Goal: Transaction & Acquisition: Download file/media

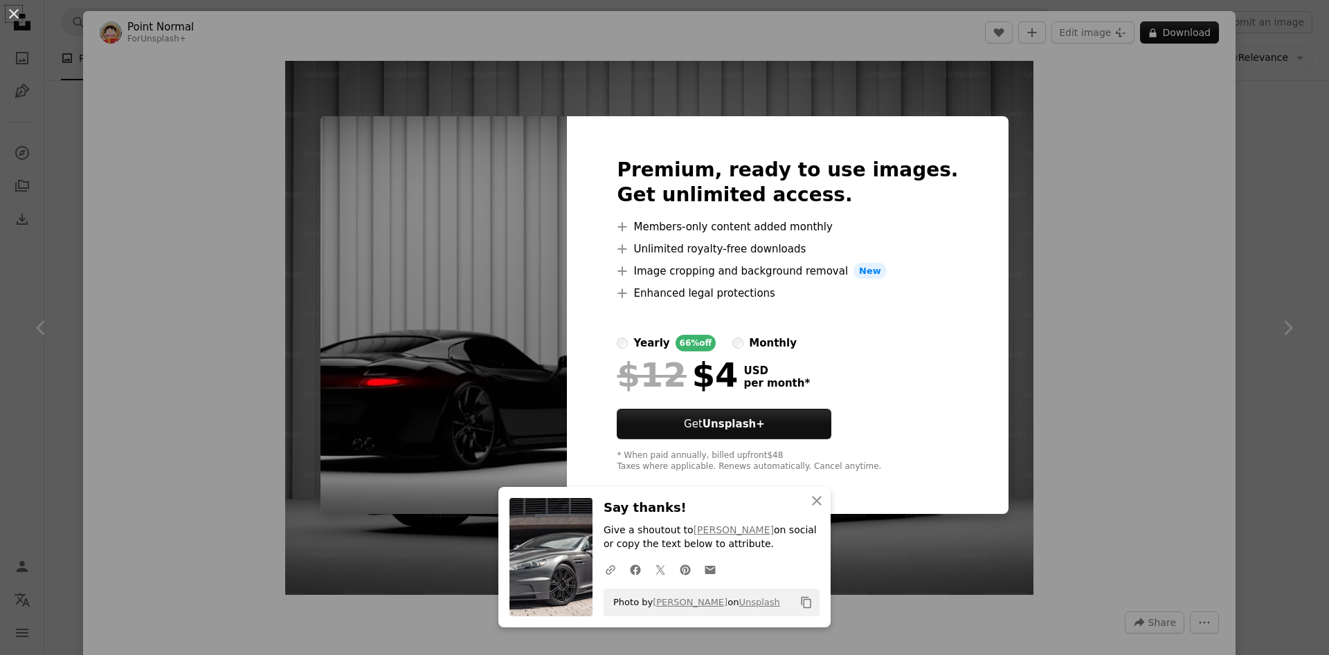
scroll to position [809, 0]
click at [1186, 120] on div "An X shape An X shape Close Say thanks! Give a shoutout to [PERSON_NAME] on soc…" at bounding box center [664, 327] width 1329 height 655
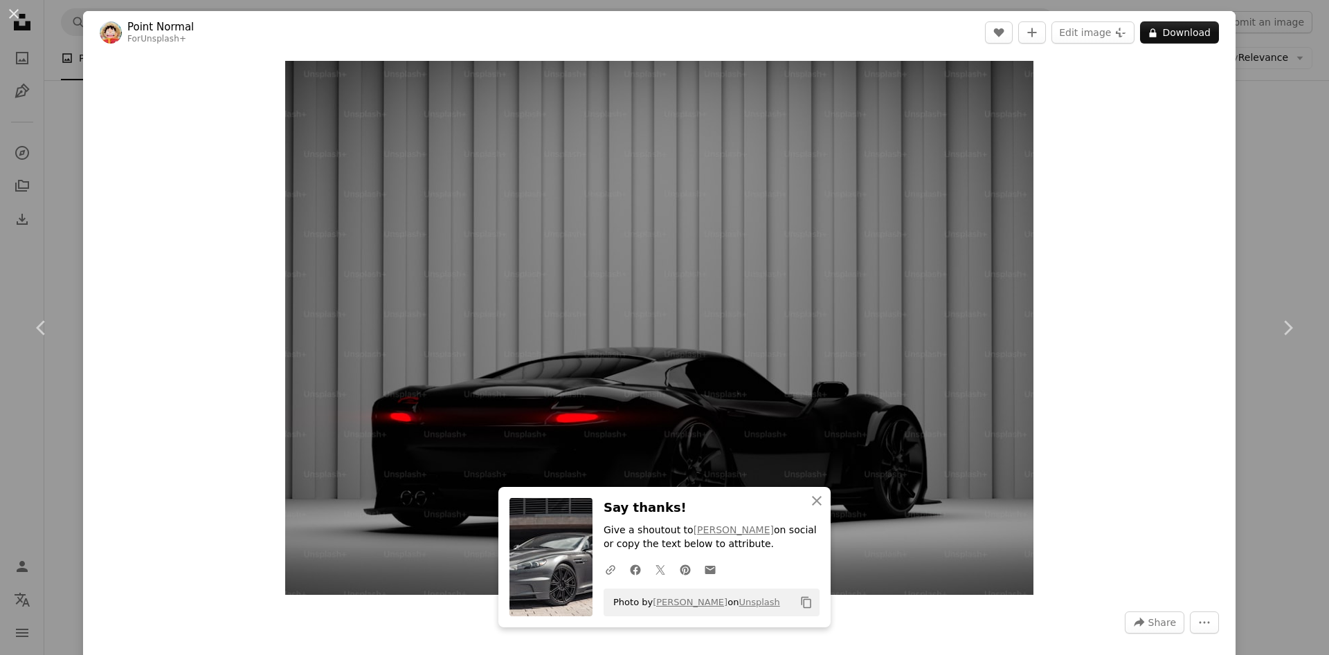
click at [53, 80] on div "An X shape Chevron left Chevron right An X shape Close Say thanks! Give a shout…" at bounding box center [664, 327] width 1329 height 655
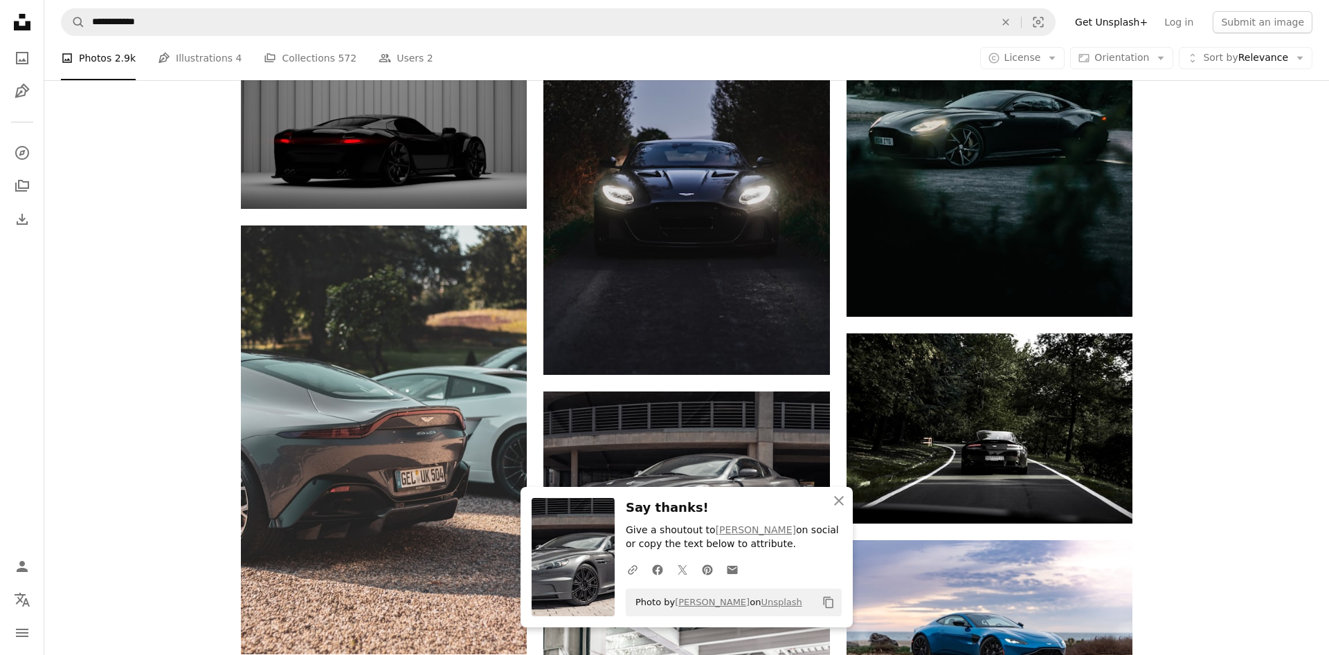
drag, startPoint x: 1282, startPoint y: 356, endPoint x: 1273, endPoint y: 220, distance: 136.0
drag, startPoint x: 1273, startPoint y: 220, endPoint x: 1292, endPoint y: 161, distance: 61.9
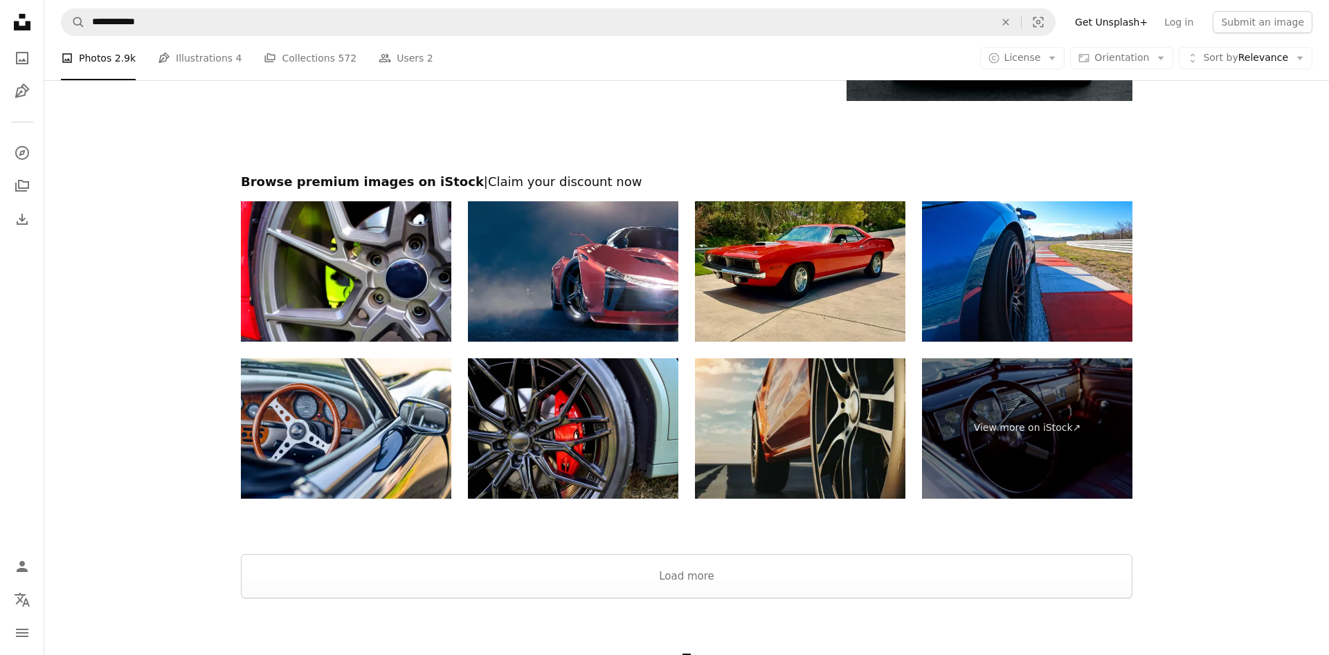
scroll to position [4617, 0]
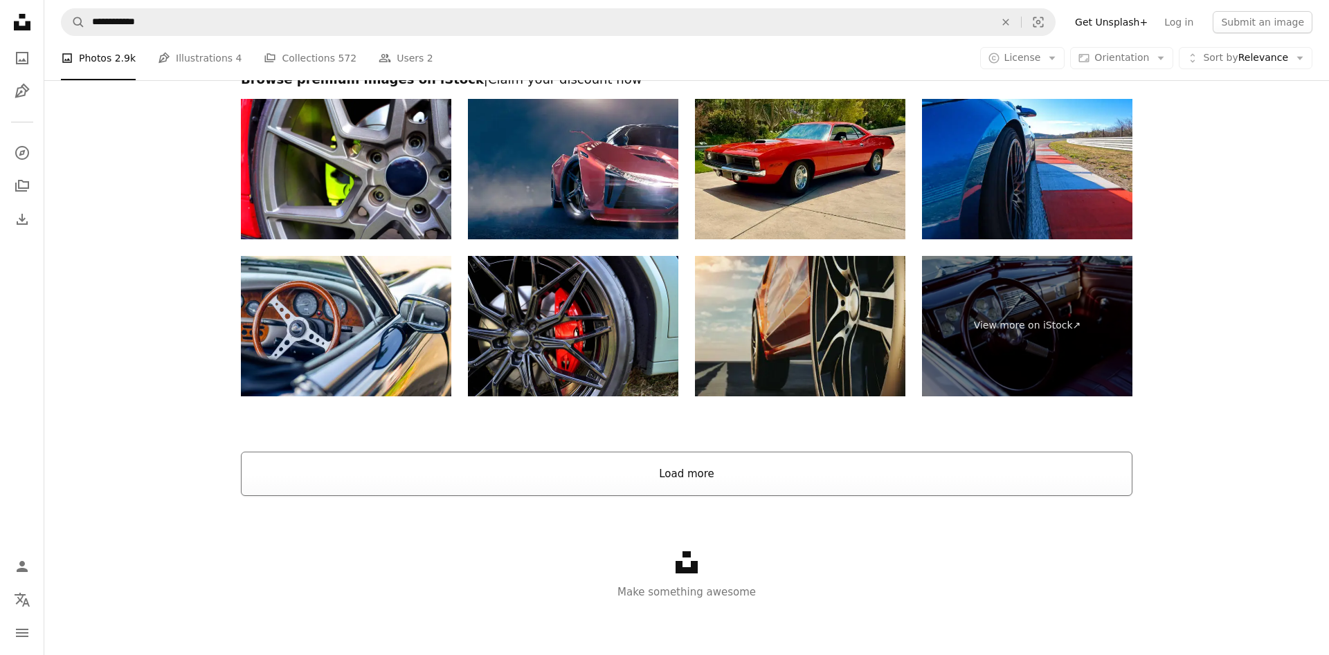
click at [718, 484] on button "Load more" at bounding box center [686, 474] width 891 height 44
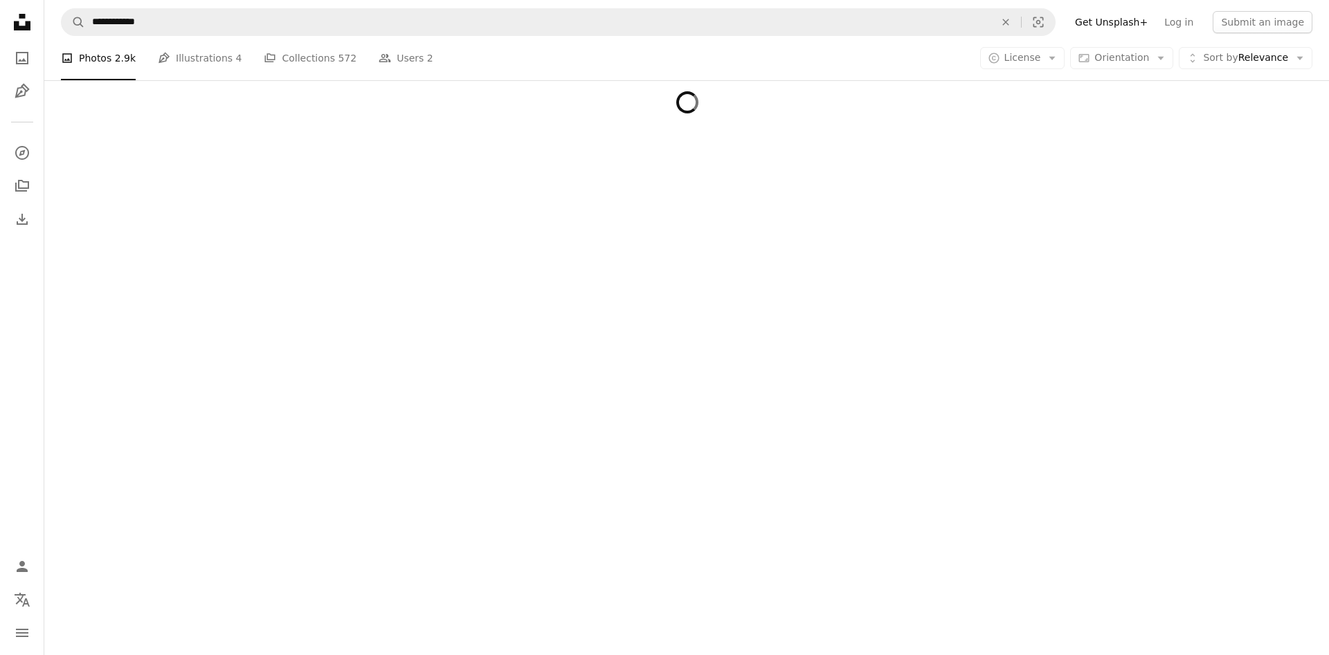
scroll to position [4564, 0]
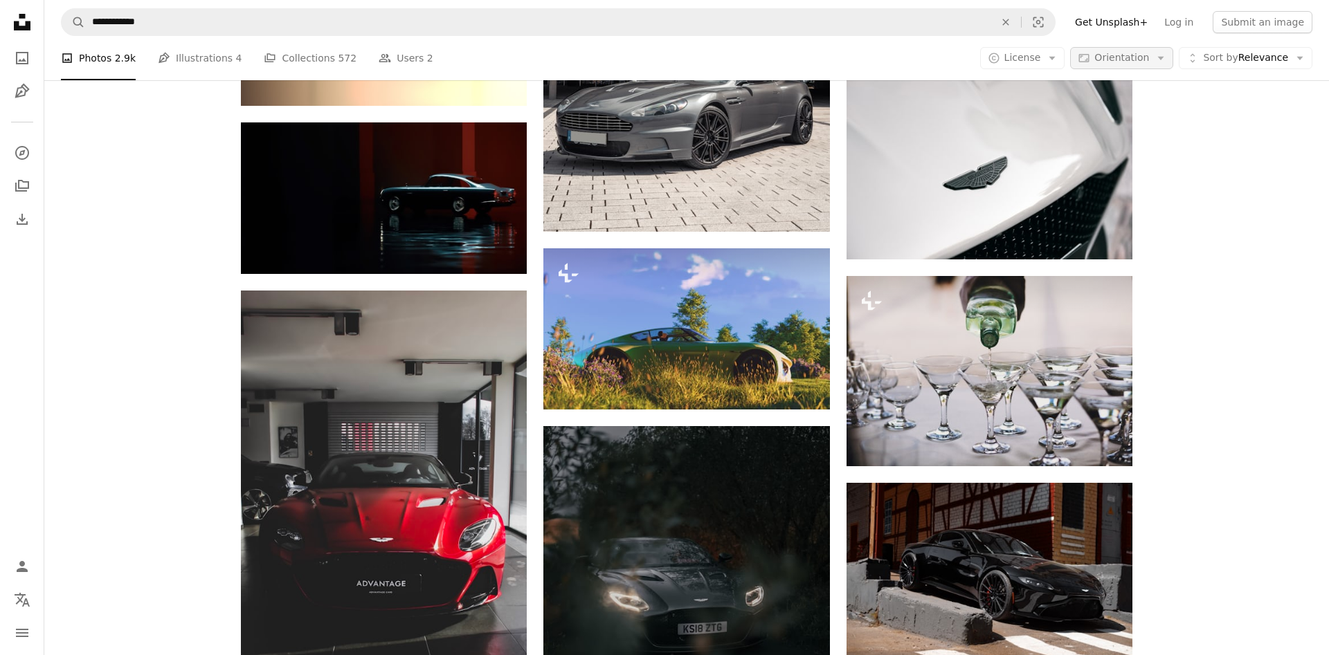
click at [1167, 56] on icon "Arrow down" at bounding box center [1160, 58] width 12 height 12
click at [1140, 148] on span "Landscape" at bounding box center [1156, 144] width 84 height 14
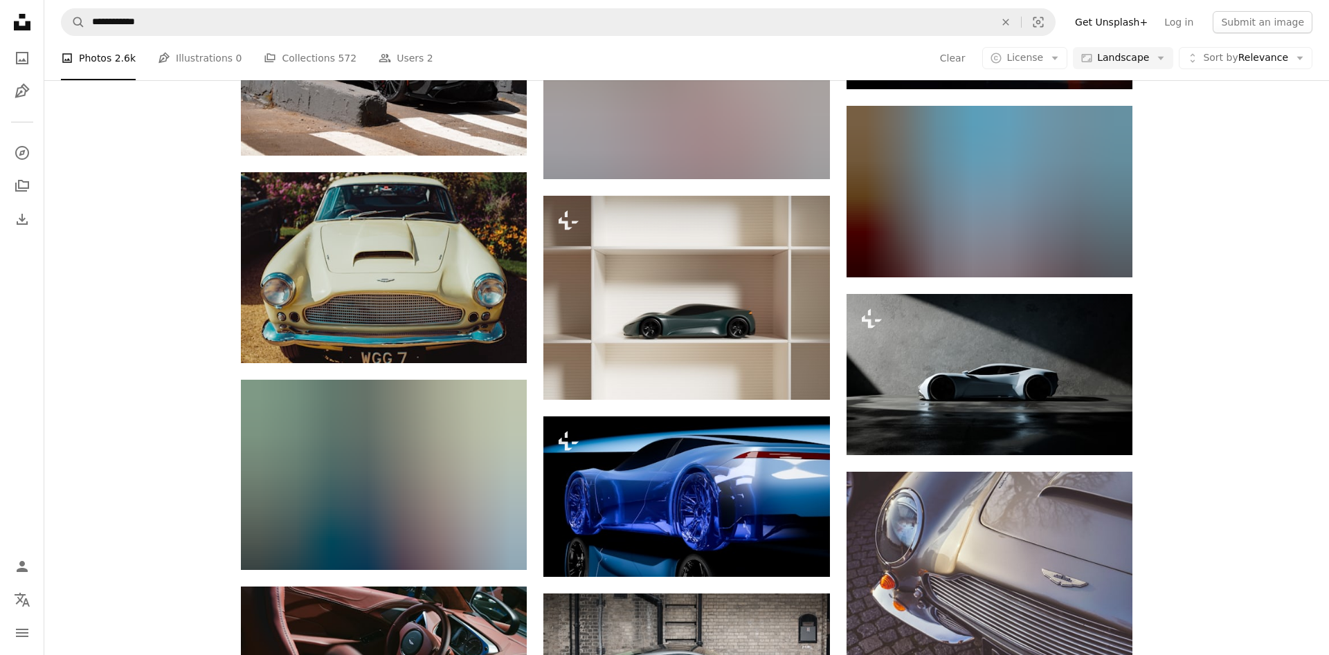
scroll to position [2877, 0]
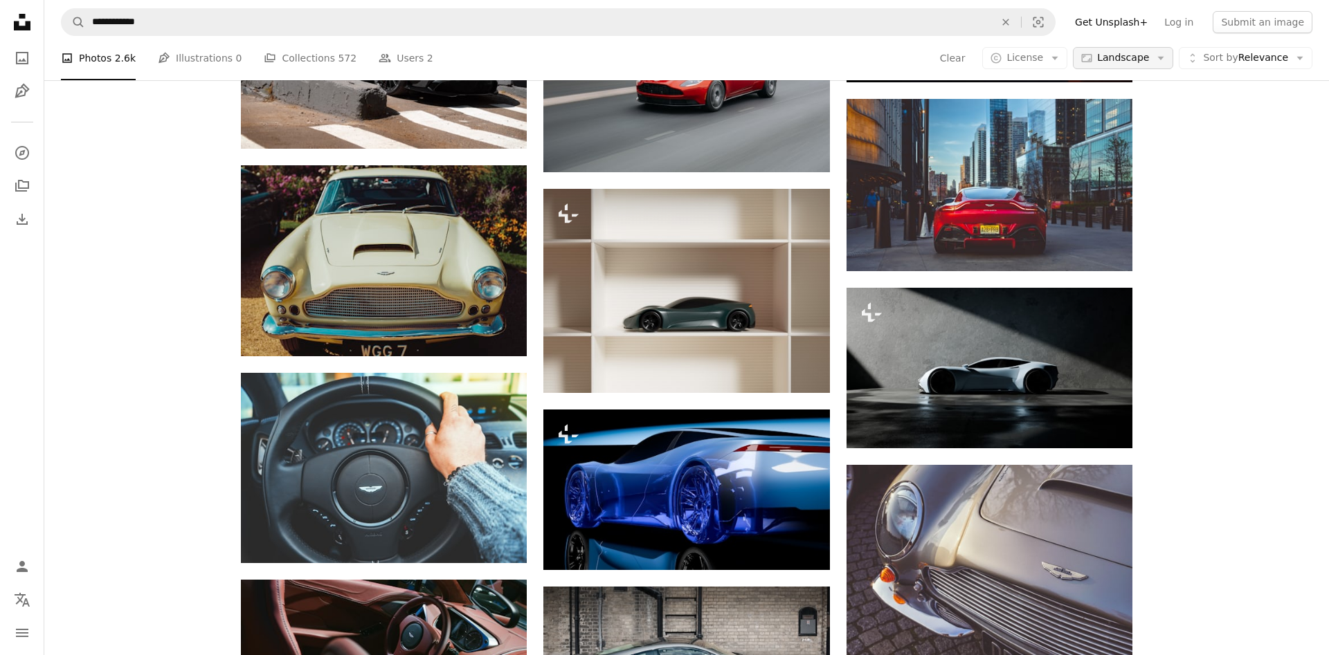
click at [1167, 60] on icon "Arrow down" at bounding box center [1160, 58] width 12 height 12
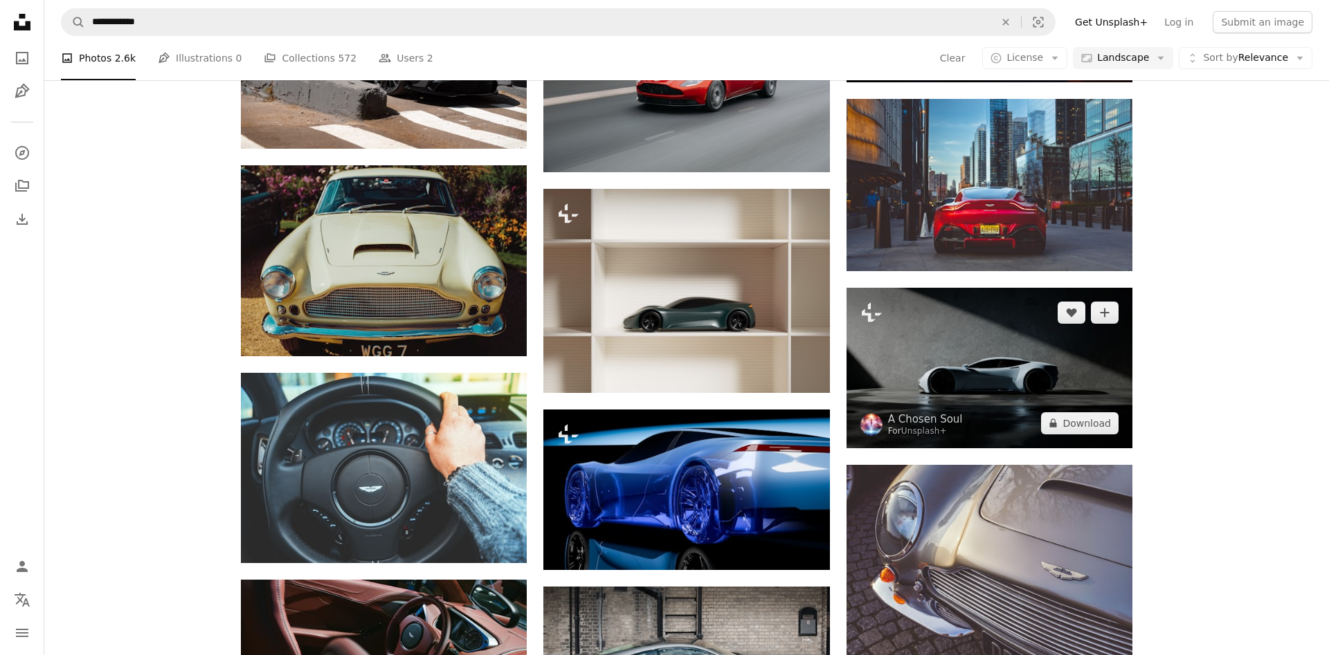
drag, startPoint x: 1244, startPoint y: 345, endPoint x: 874, endPoint y: 371, distance: 370.4
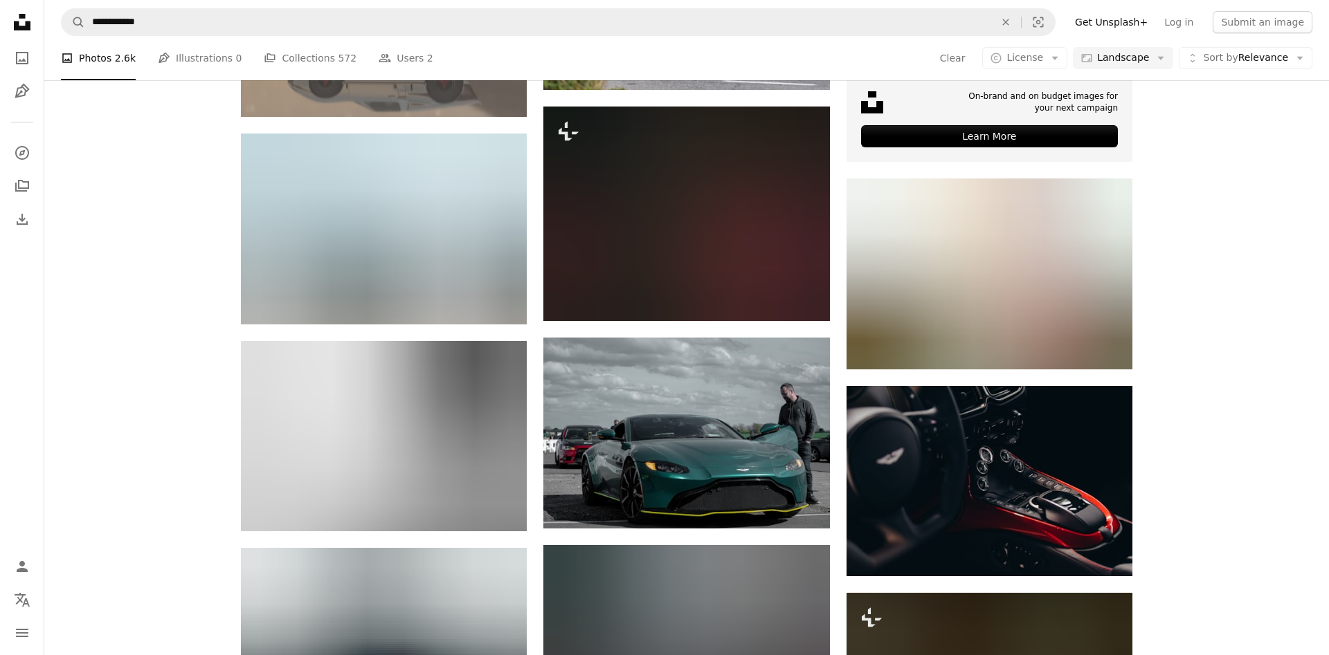
scroll to position [4606, 0]
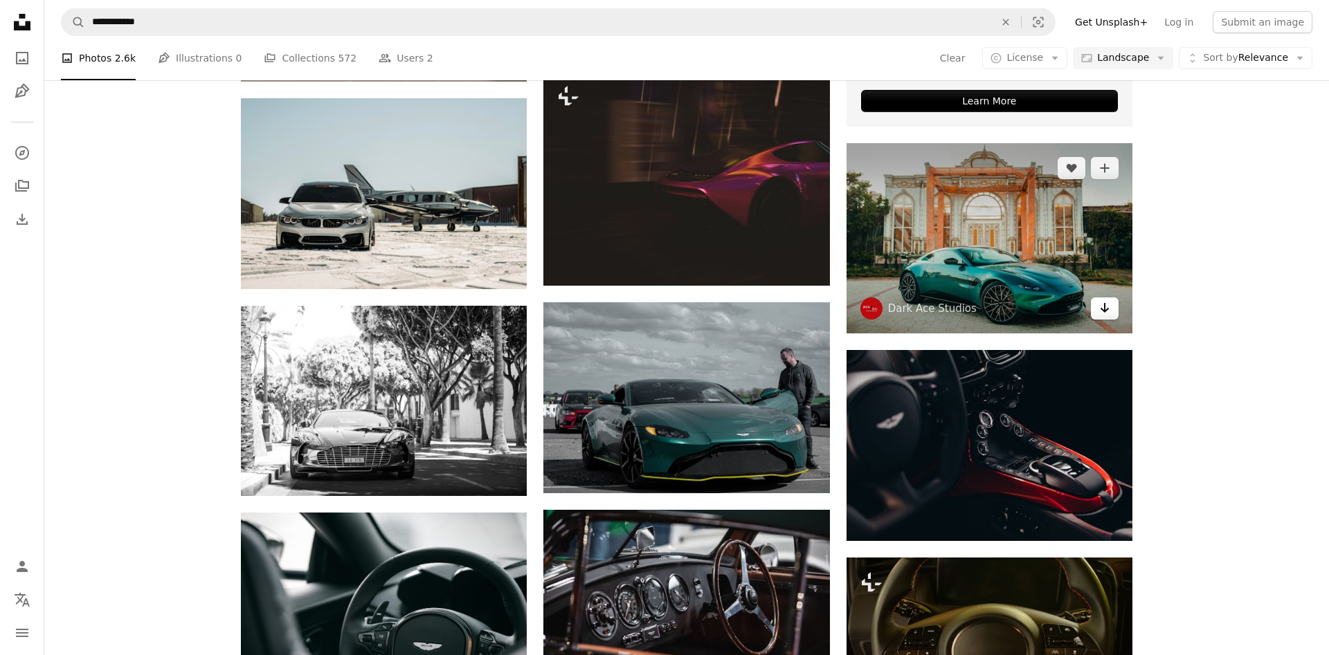
click at [1100, 313] on icon "Arrow pointing down" at bounding box center [1104, 308] width 11 height 17
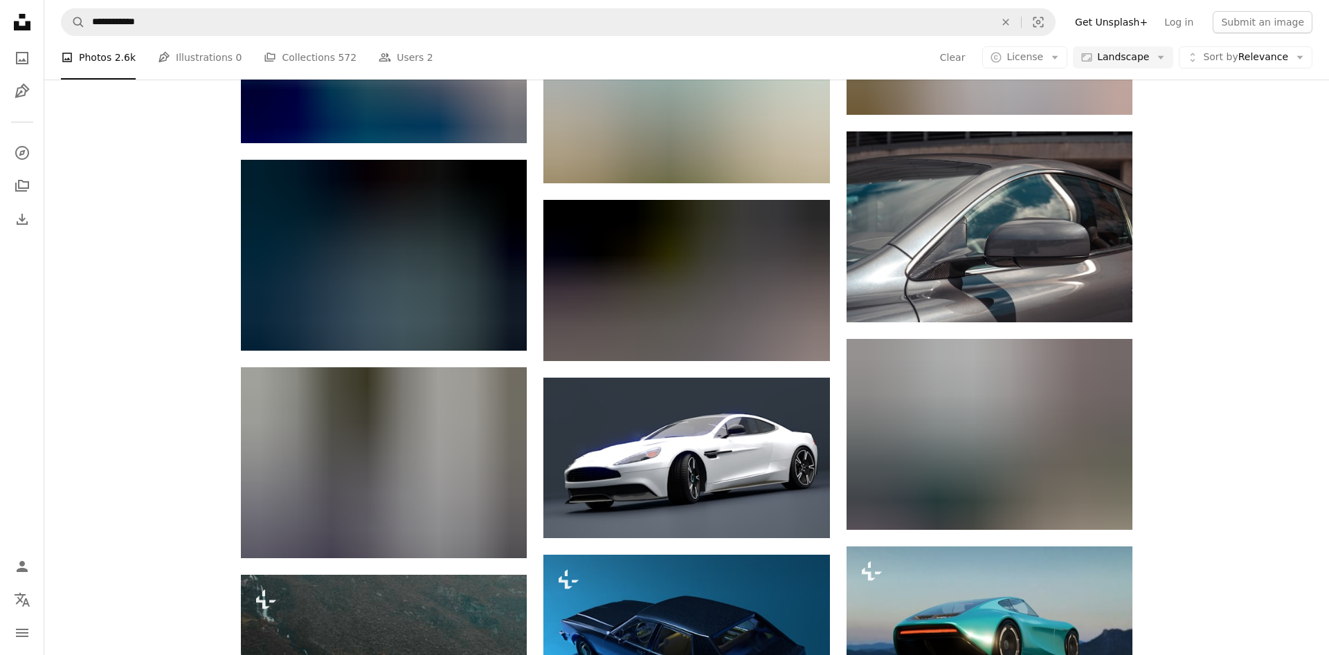
scroll to position [9617, 0]
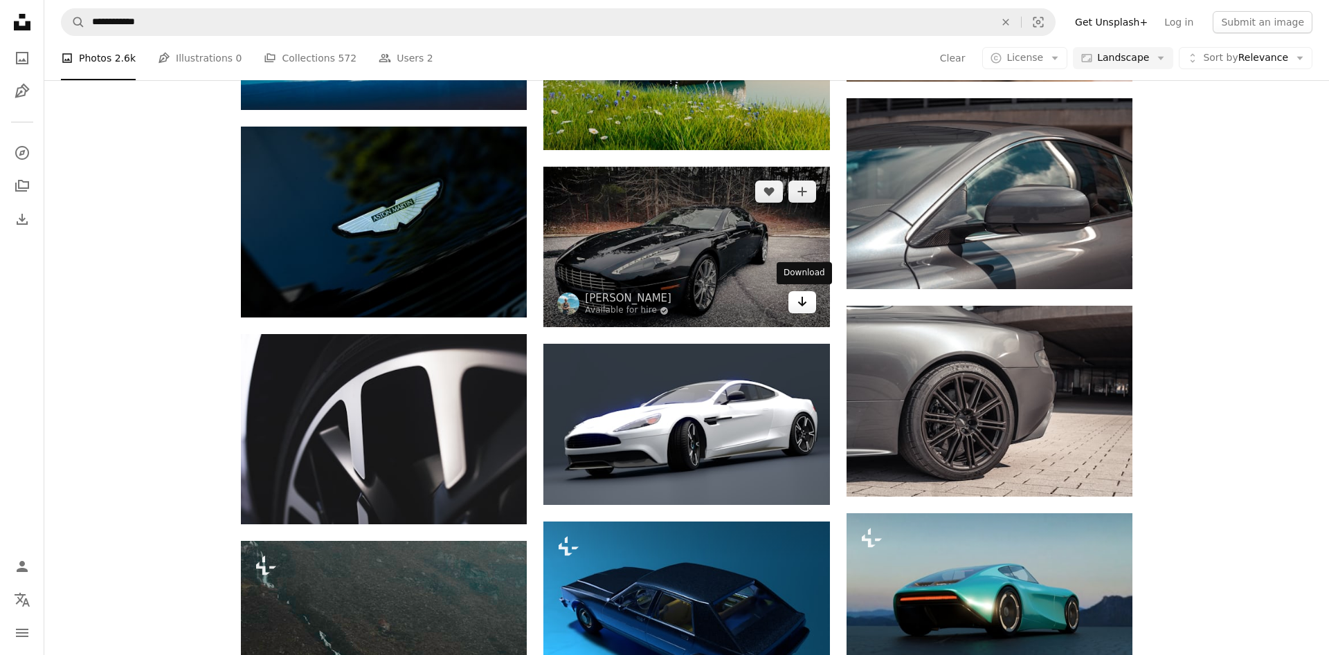
click at [804, 302] on icon "Download" at bounding box center [801, 302] width 9 height 10
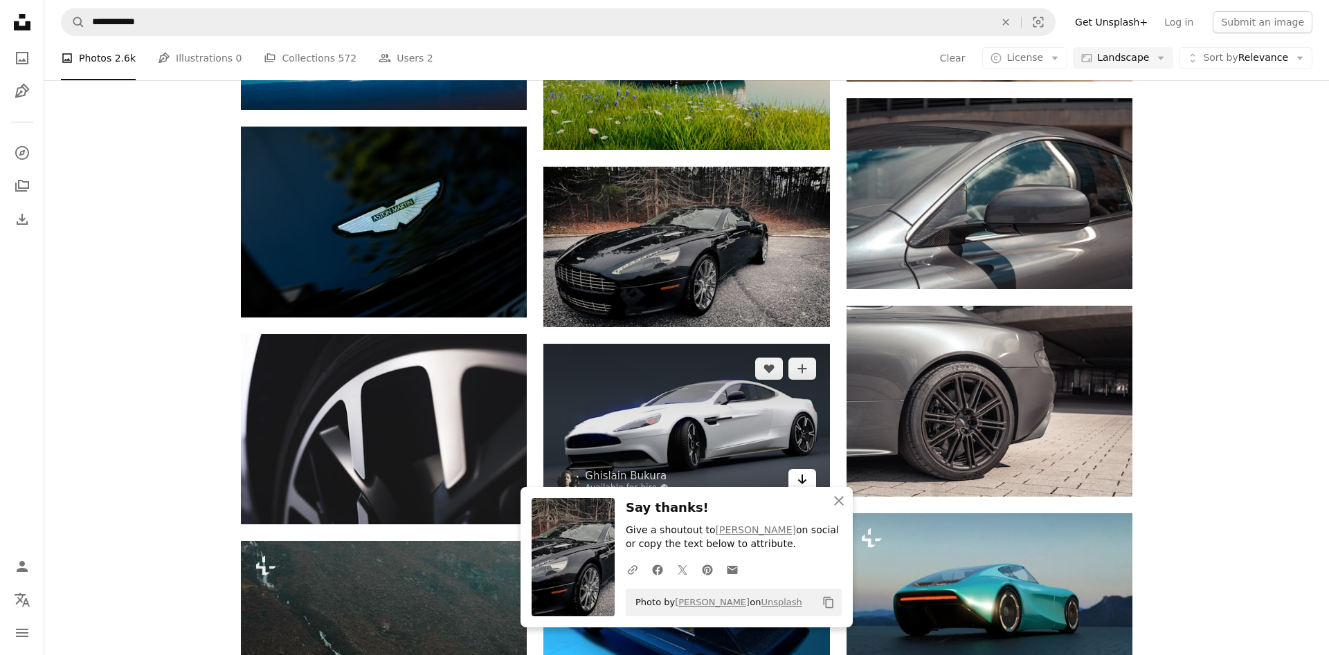
click at [795, 469] on link "Arrow pointing down" at bounding box center [802, 480] width 28 height 22
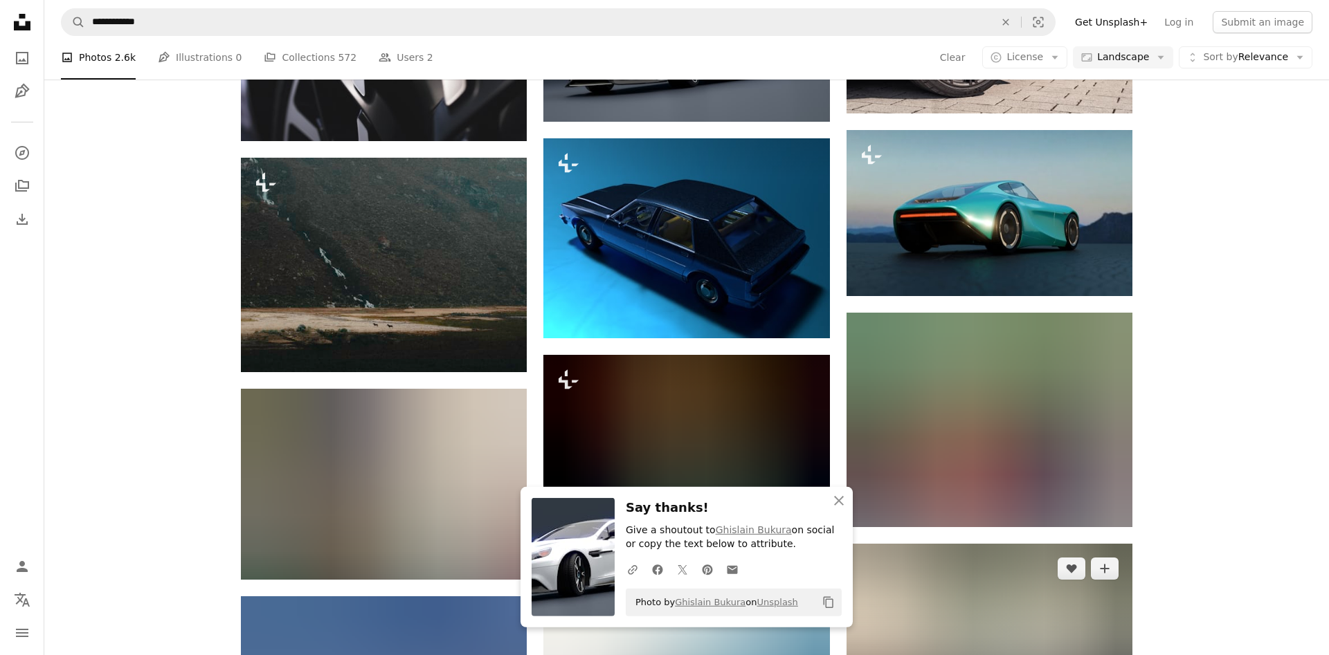
scroll to position [10006, 0]
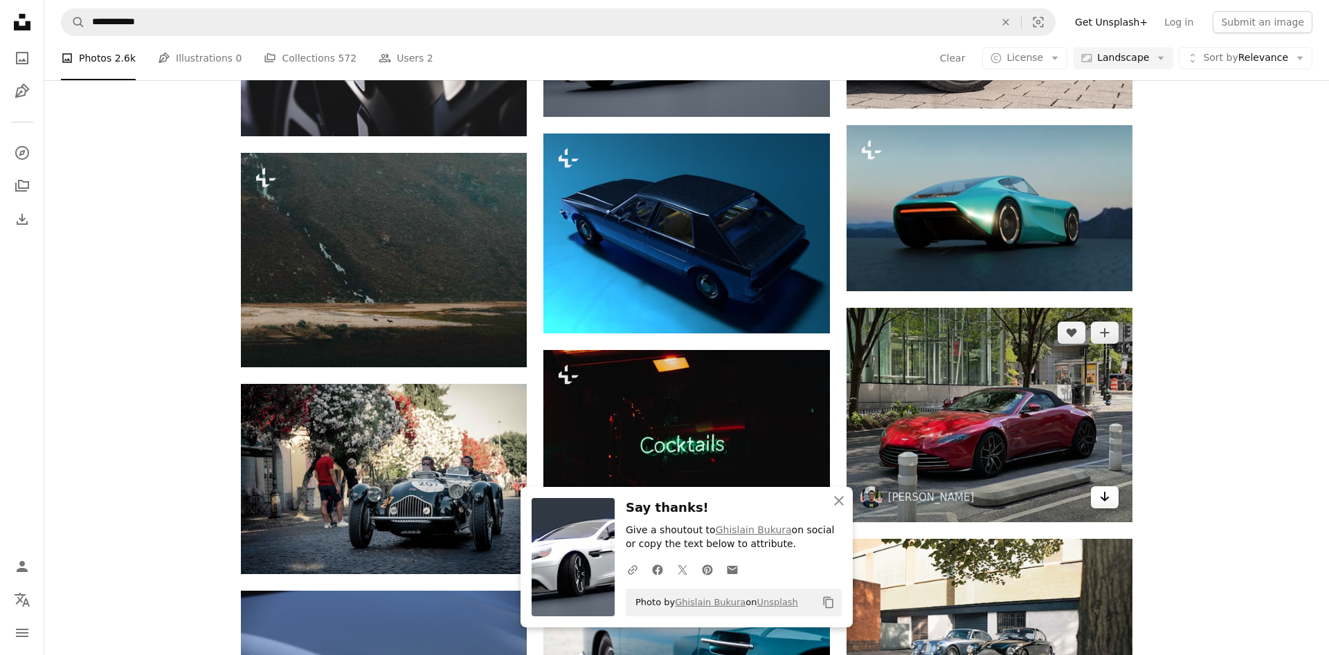
click at [1106, 498] on icon "Arrow pointing down" at bounding box center [1104, 497] width 11 height 17
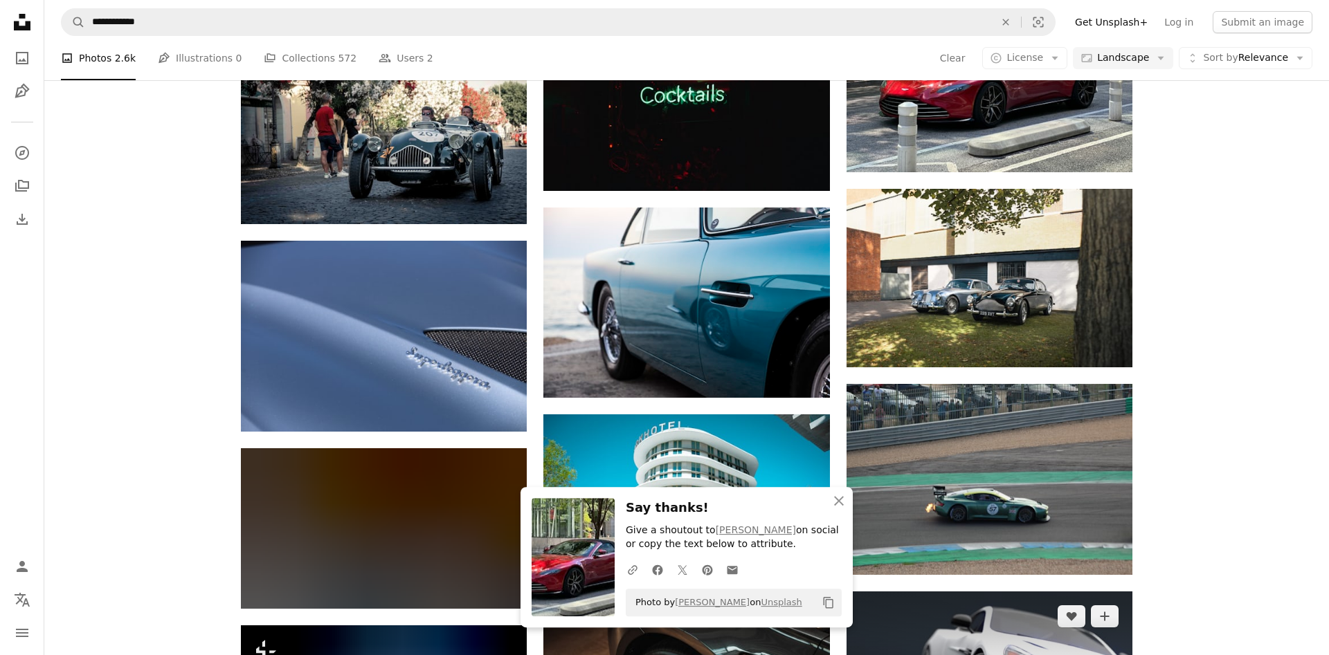
scroll to position [10358, 0]
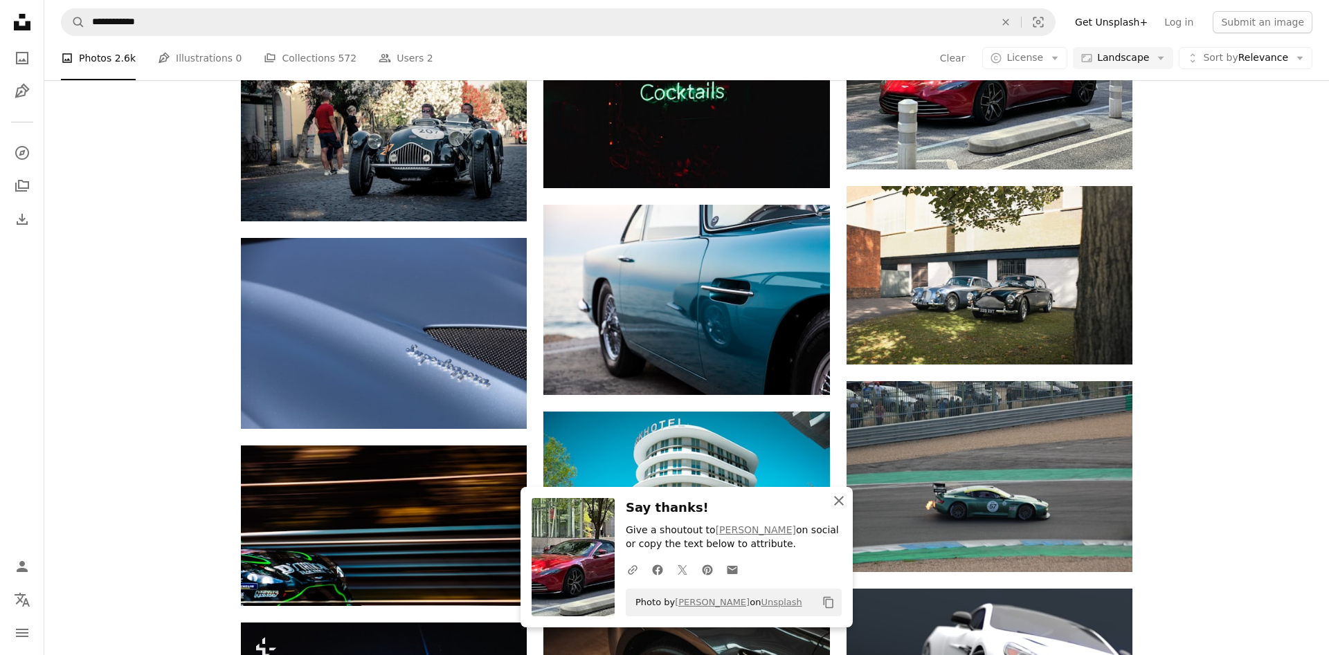
click at [836, 504] on icon "button" at bounding box center [839, 501] width 10 height 10
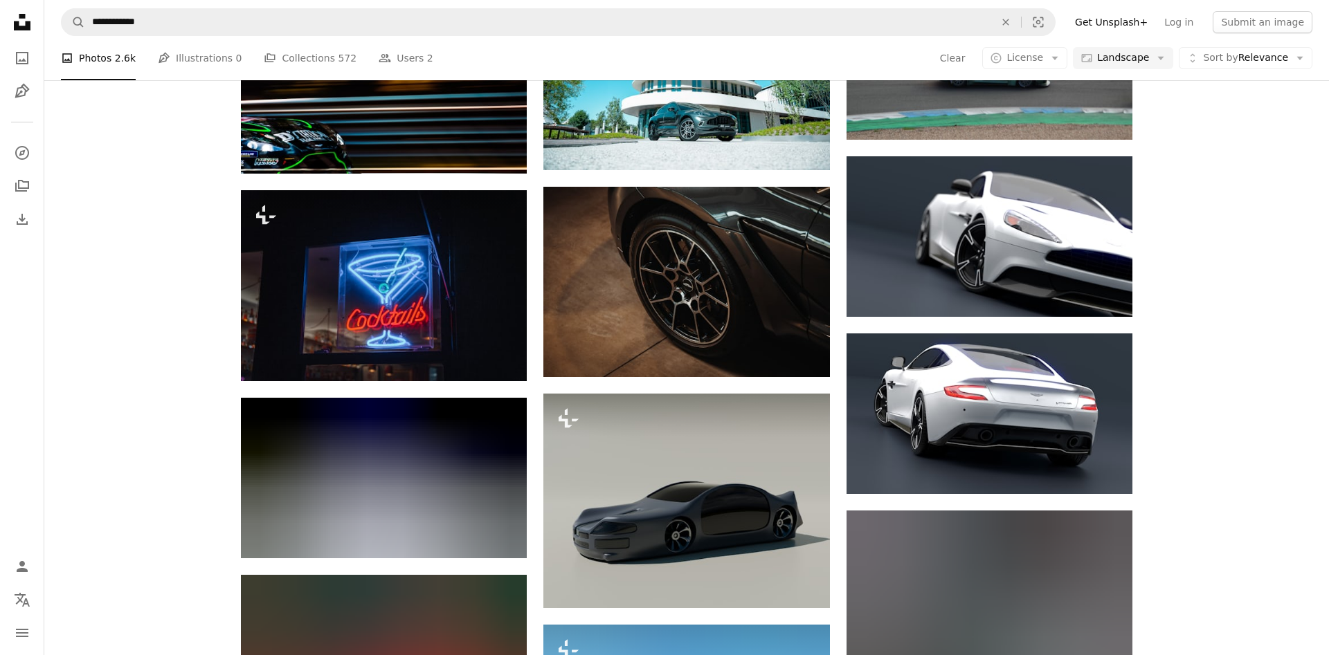
scroll to position [10817, 0]
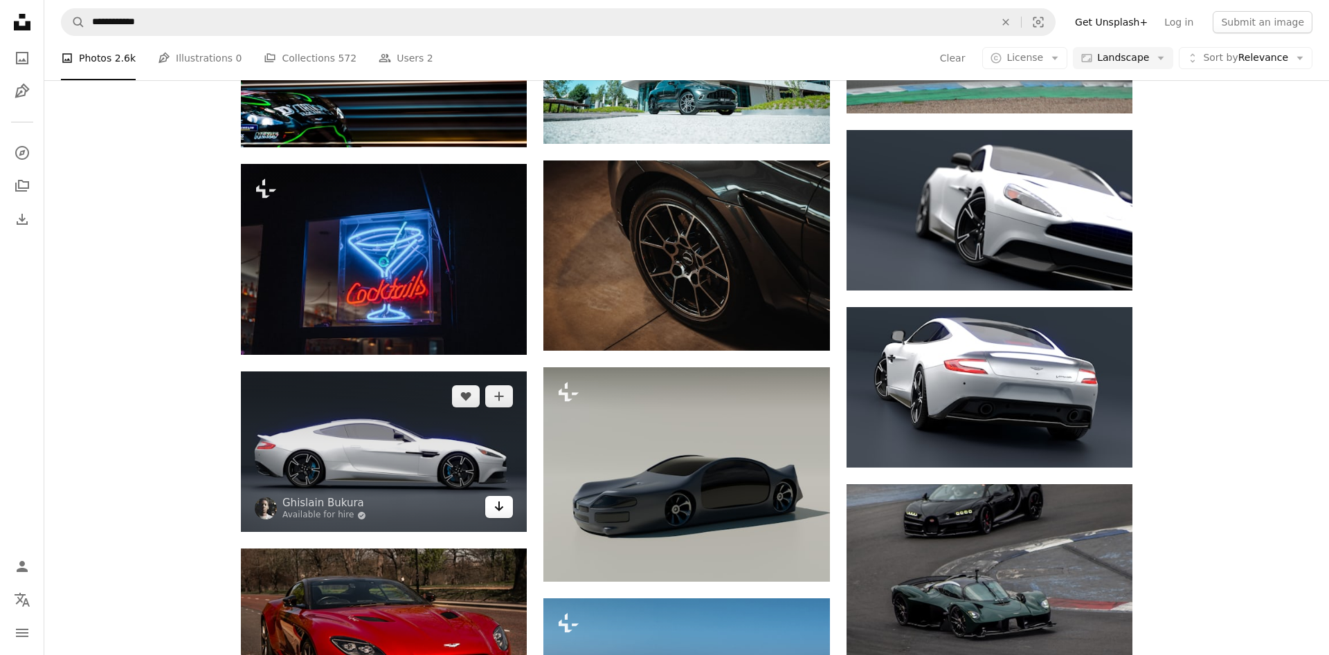
click at [496, 507] on icon "Download" at bounding box center [499, 507] width 9 height 10
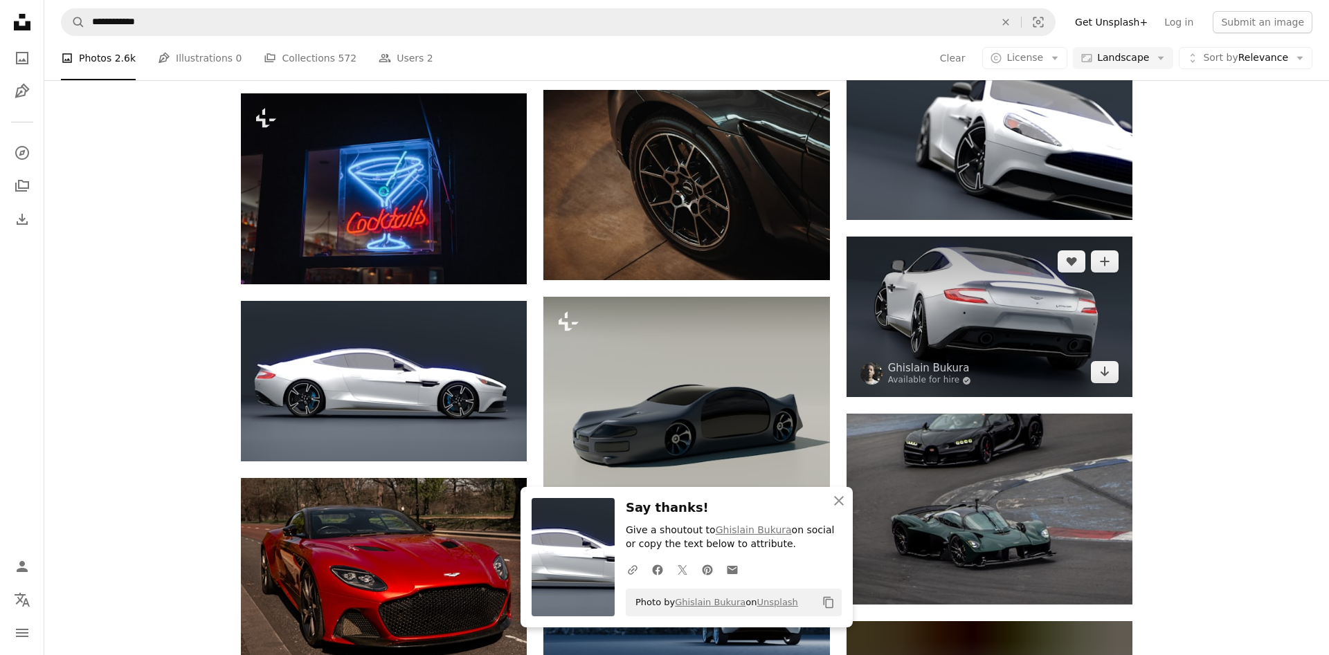
scroll to position [10923, 0]
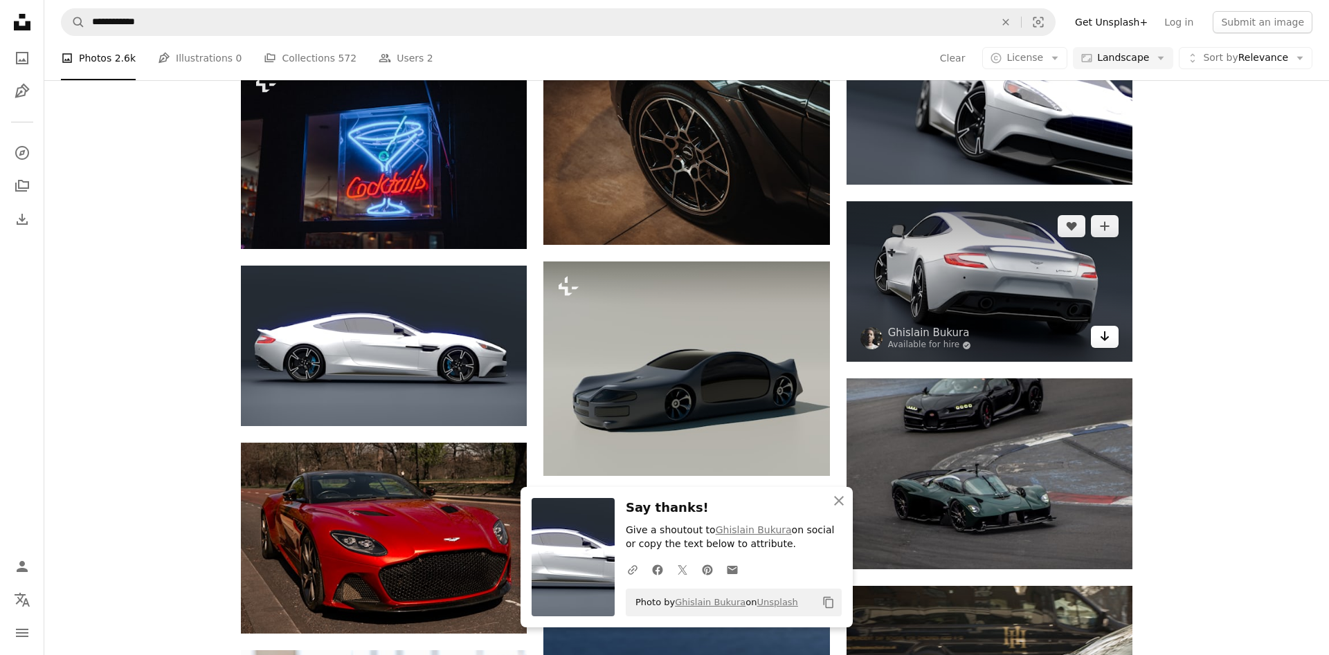
click at [1103, 331] on icon "Arrow pointing down" at bounding box center [1104, 336] width 11 height 17
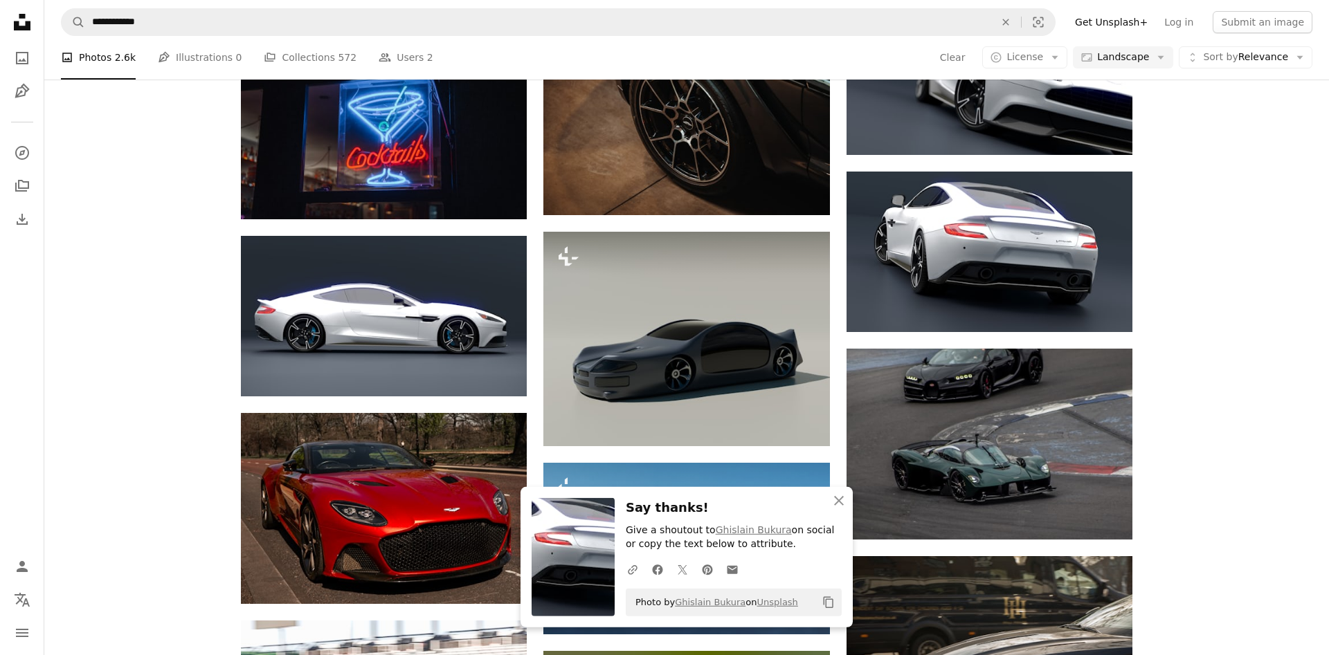
scroll to position [10958, 0]
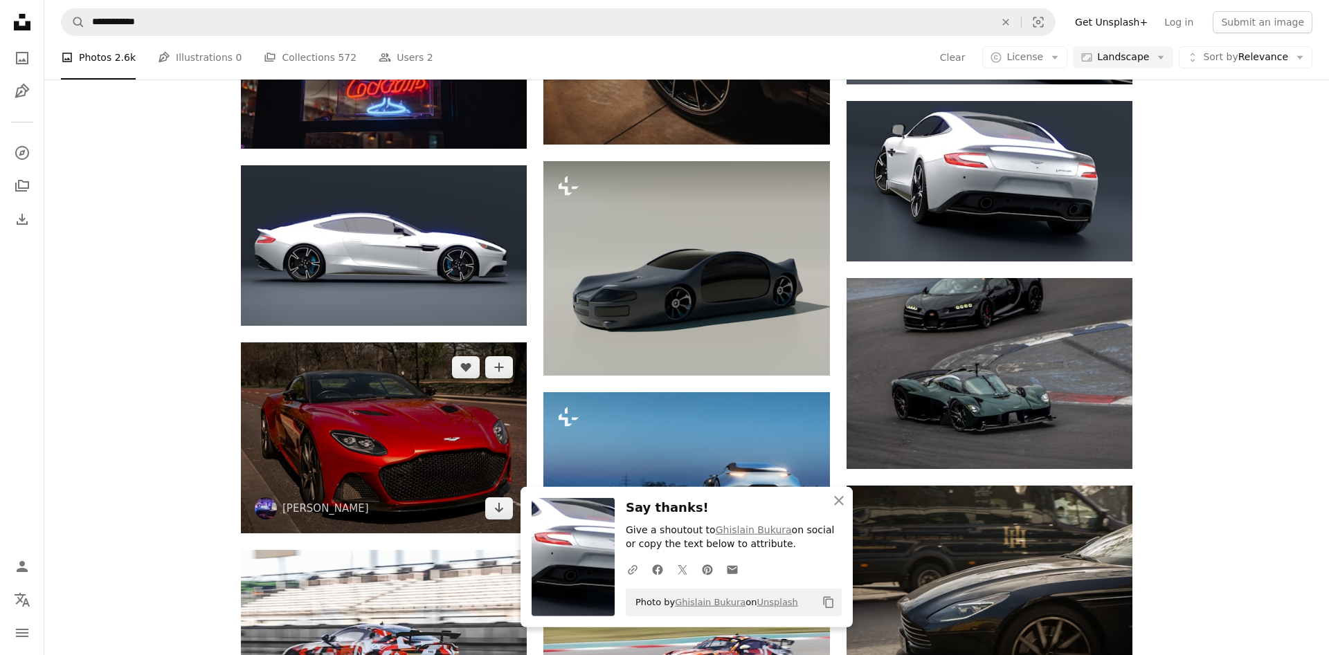
scroll to position [11029, 0]
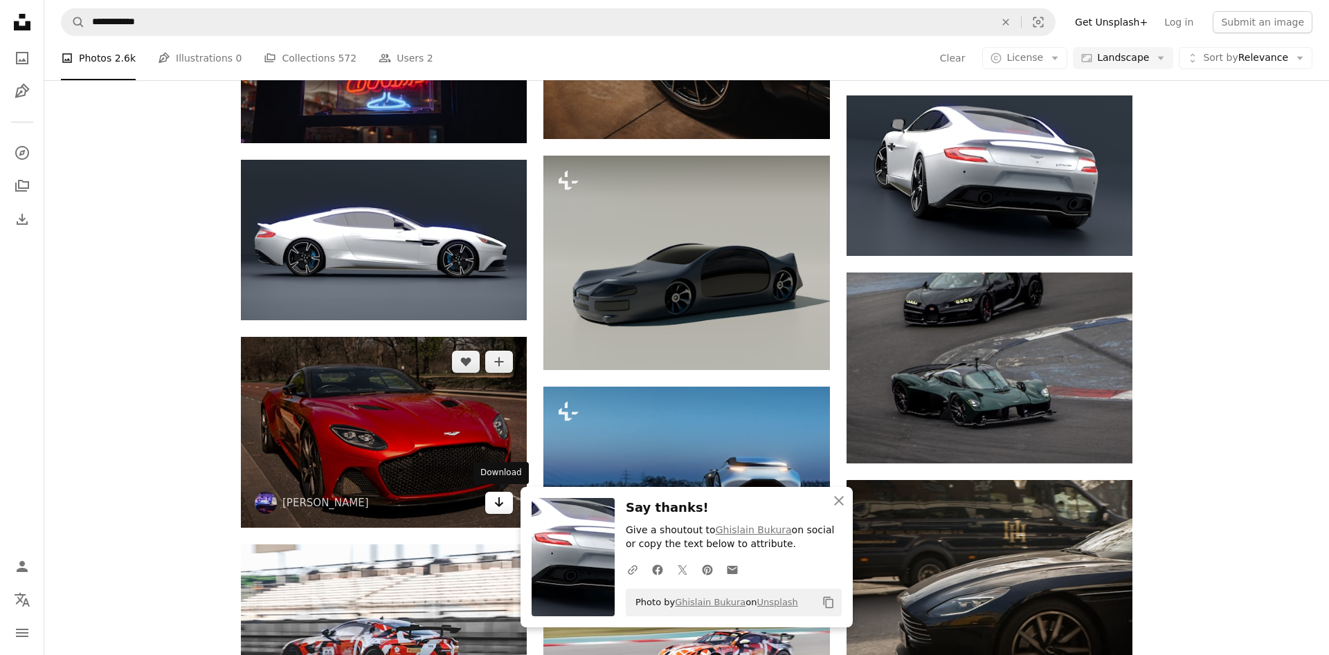
click at [500, 500] on icon "Arrow pointing down" at bounding box center [498, 502] width 11 height 17
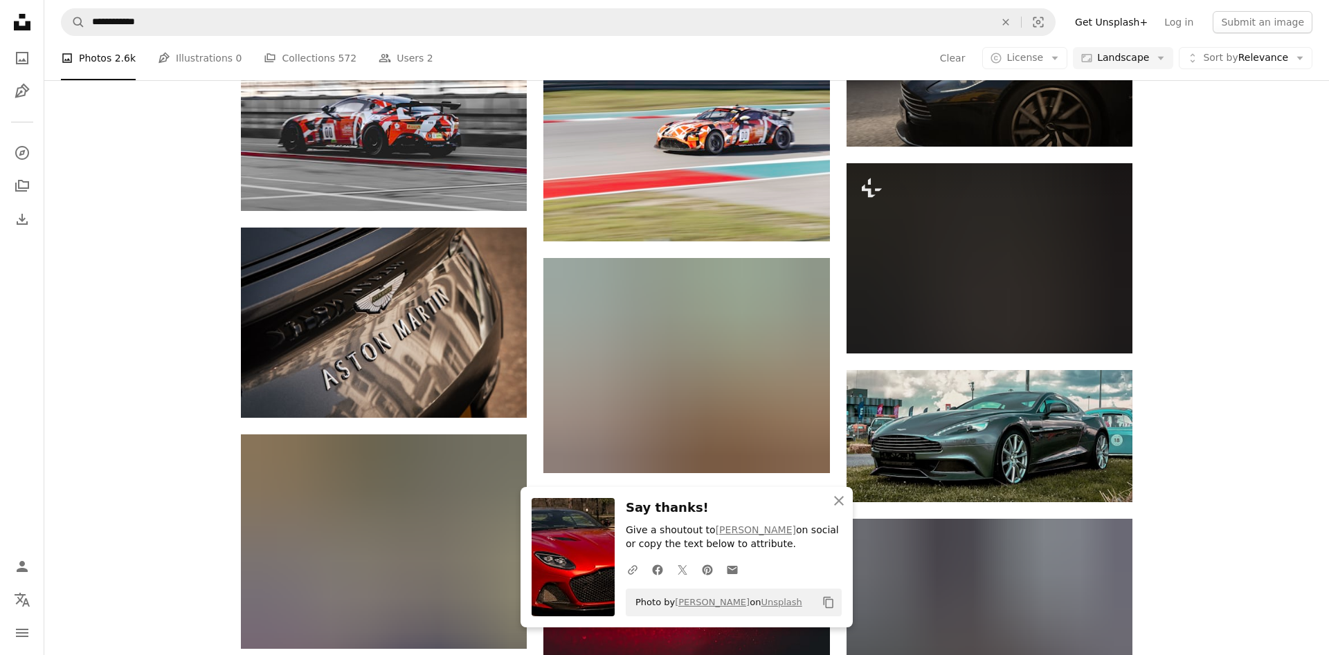
scroll to position [11558, 0]
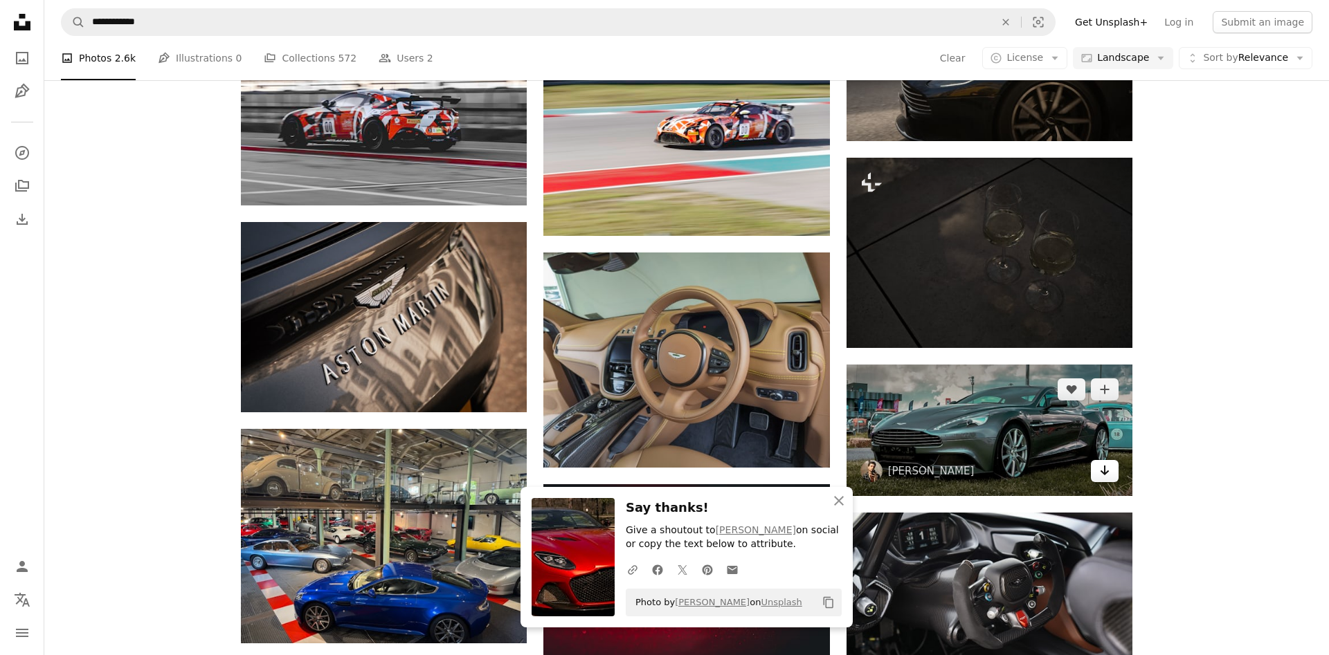
click at [1099, 463] on icon "Arrow pointing down" at bounding box center [1104, 470] width 11 height 17
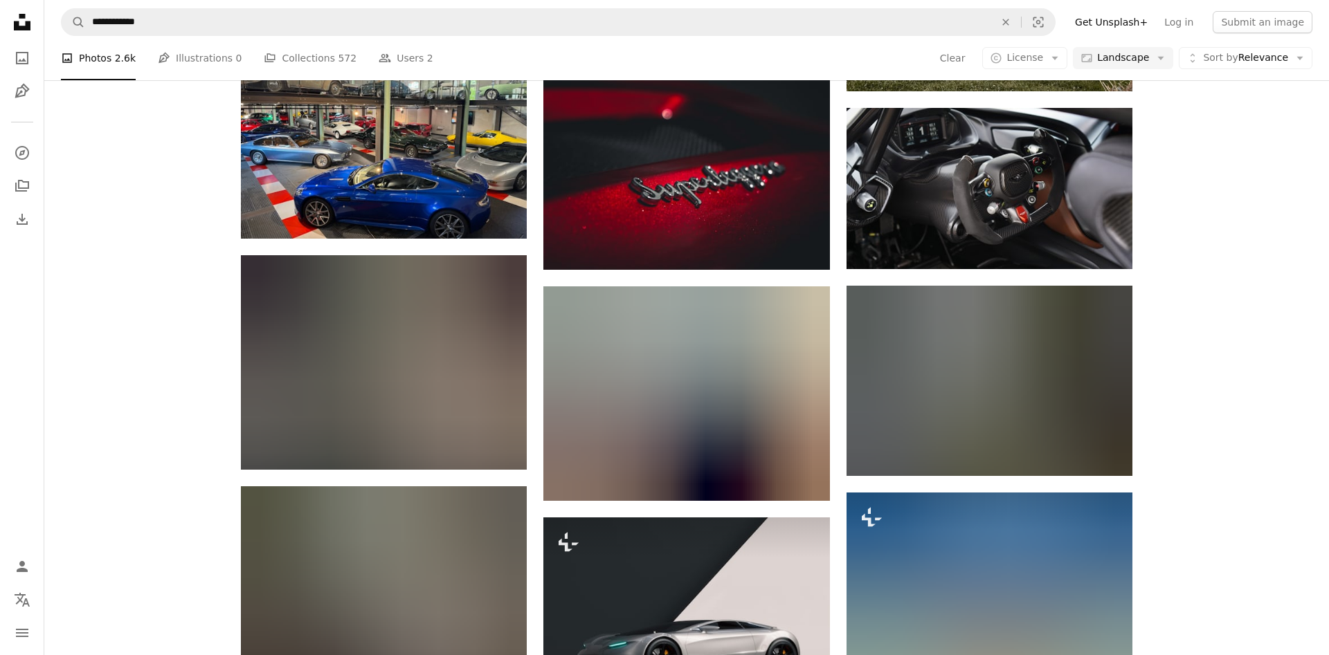
scroll to position [12017, 0]
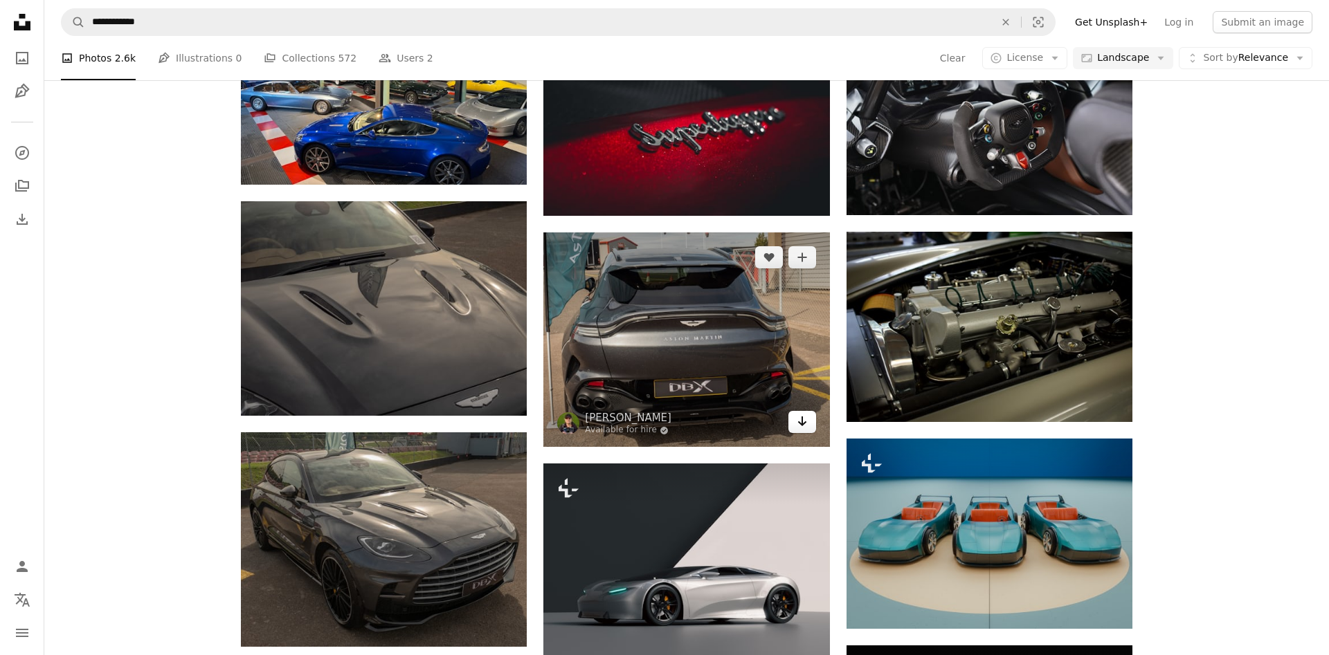
click at [808, 424] on link "Arrow pointing down" at bounding box center [802, 422] width 28 height 22
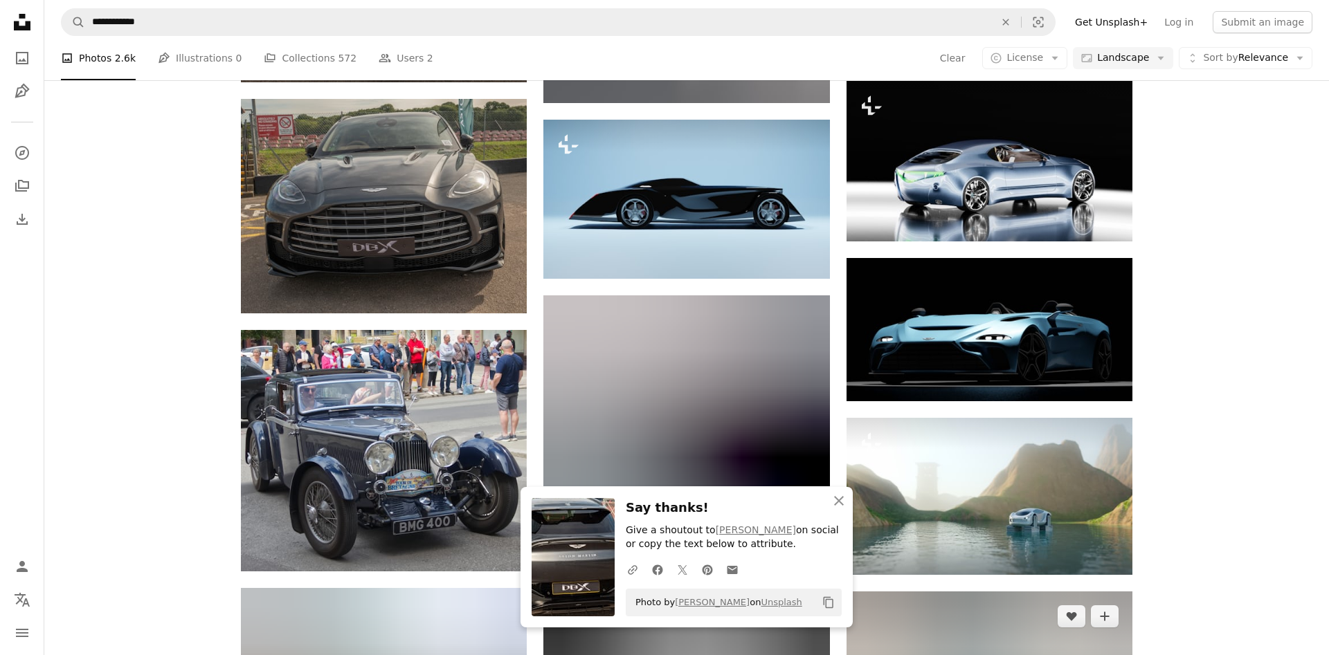
scroll to position [12688, 0]
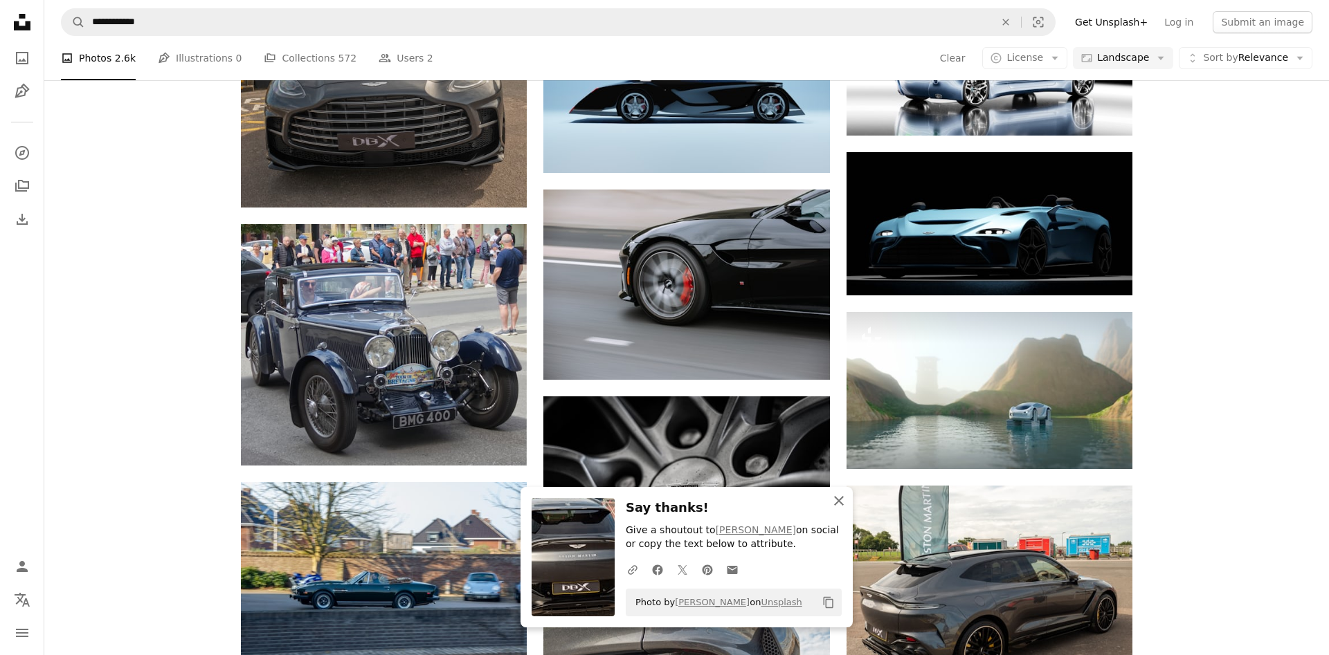
click at [842, 498] on icon "button" at bounding box center [839, 501] width 10 height 10
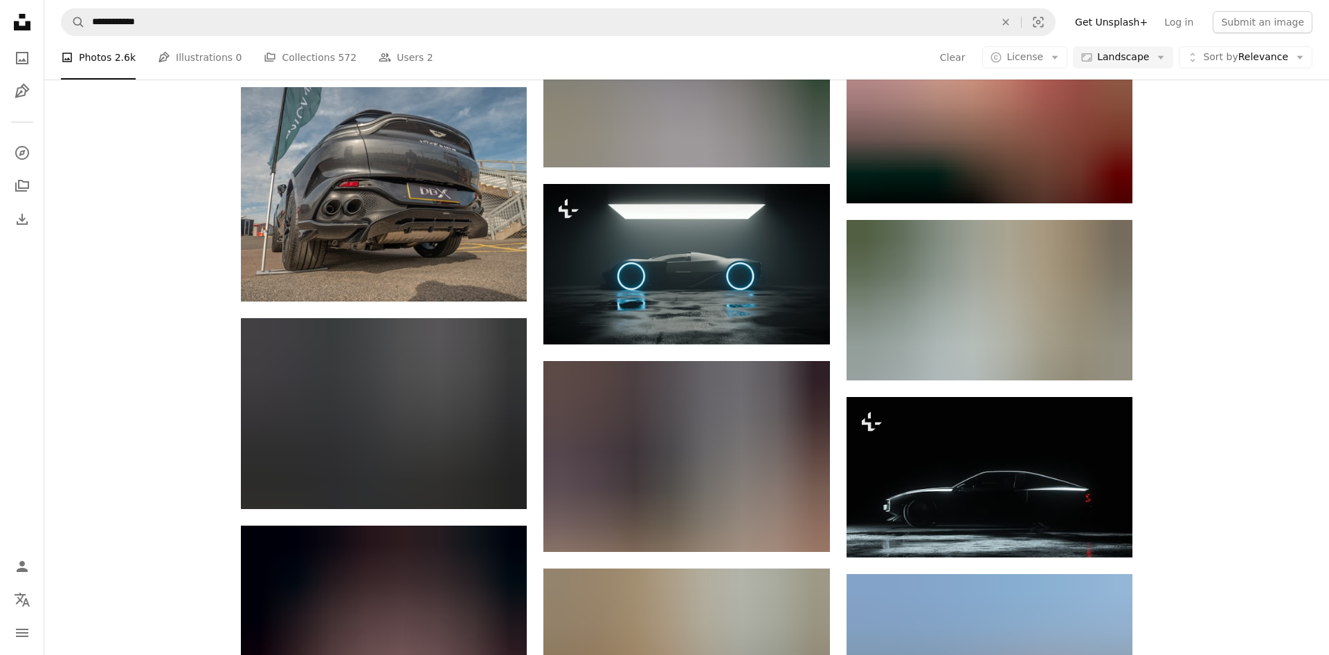
scroll to position [14241, 0]
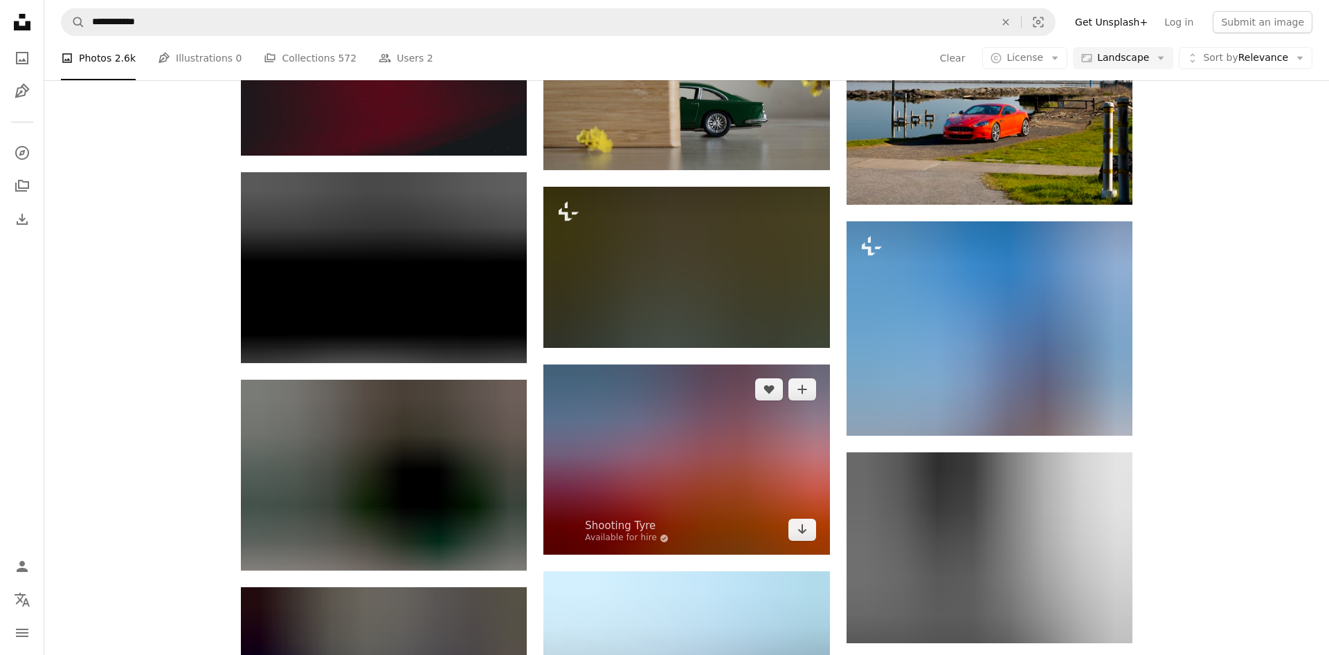
scroll to position [14770, 0]
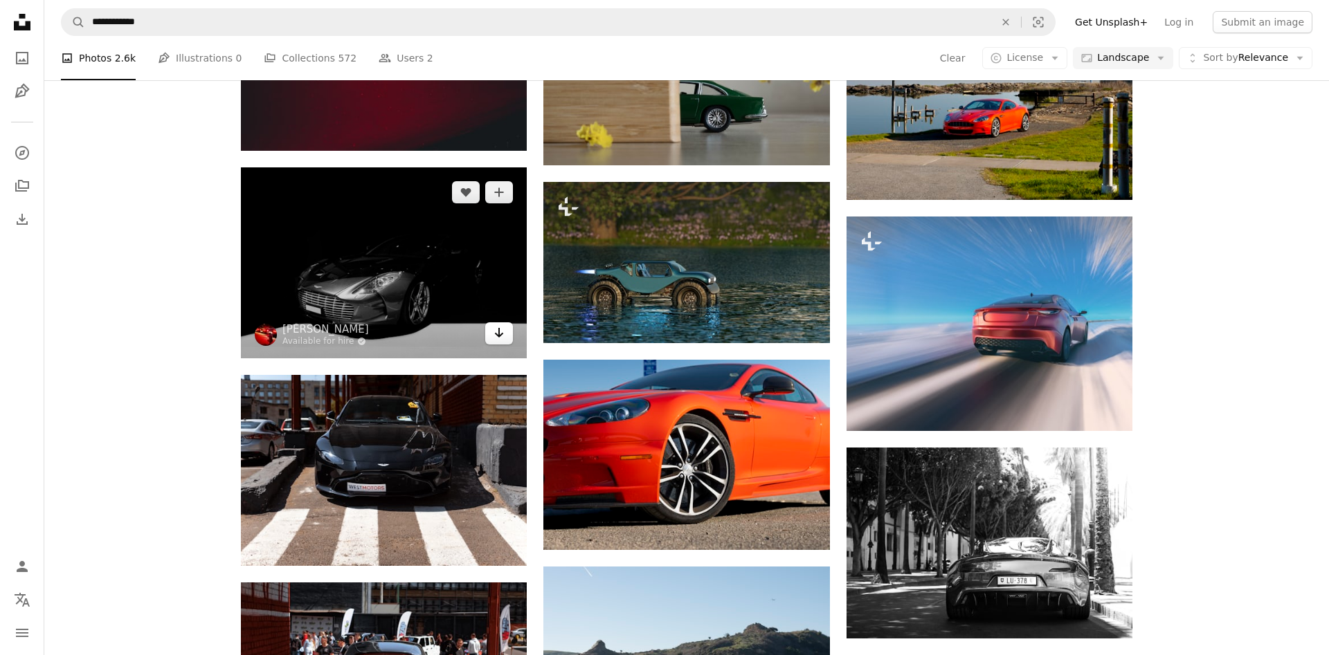
click at [504, 340] on link "Arrow pointing down" at bounding box center [499, 333] width 28 height 22
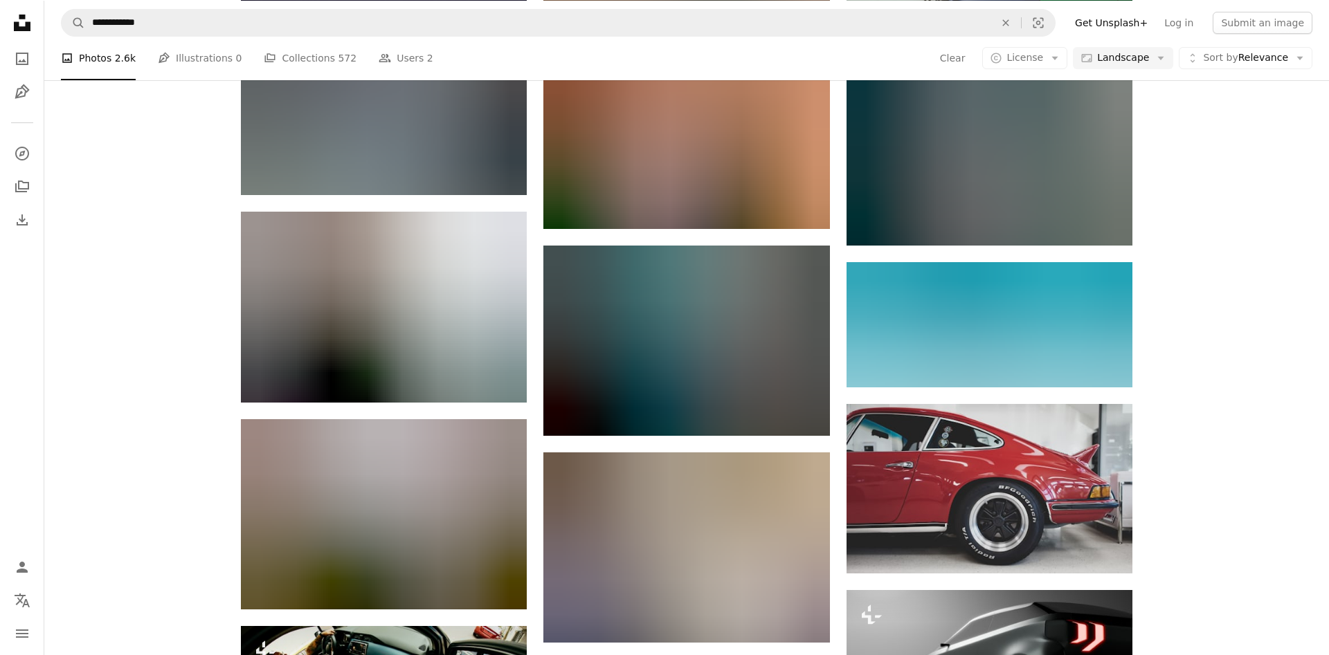
scroll to position [24369, 0]
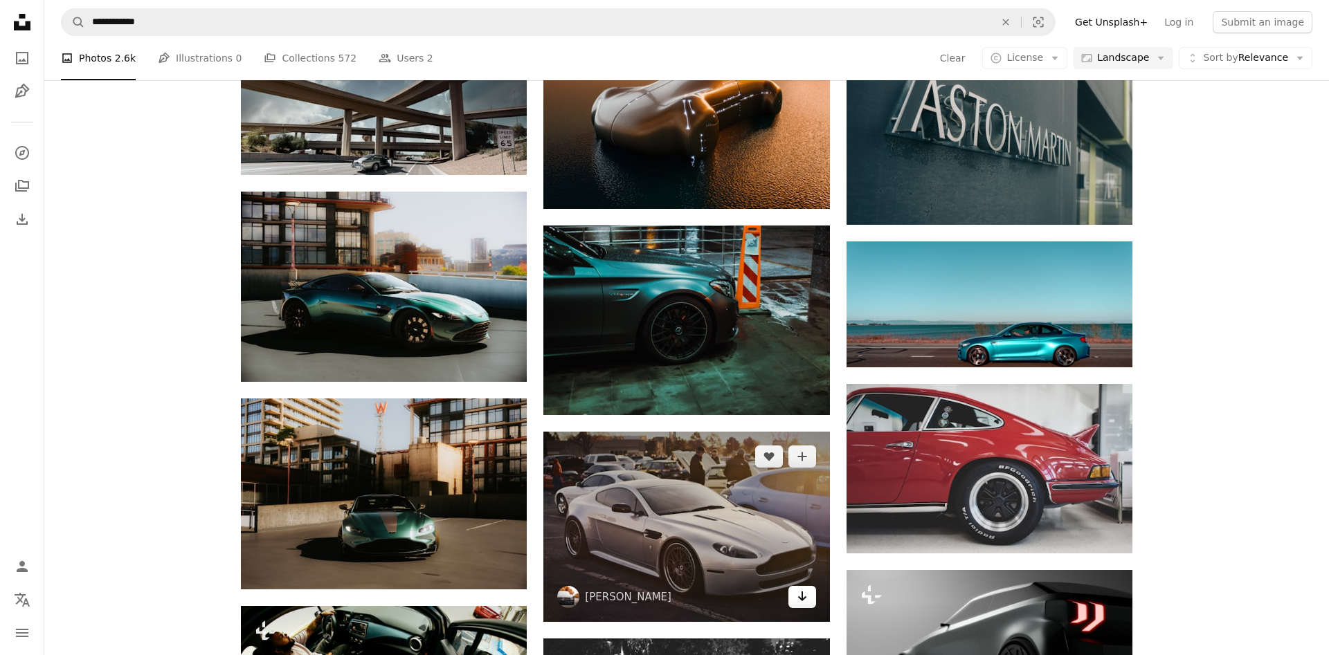
click at [798, 597] on icon "Arrow pointing down" at bounding box center [801, 596] width 11 height 17
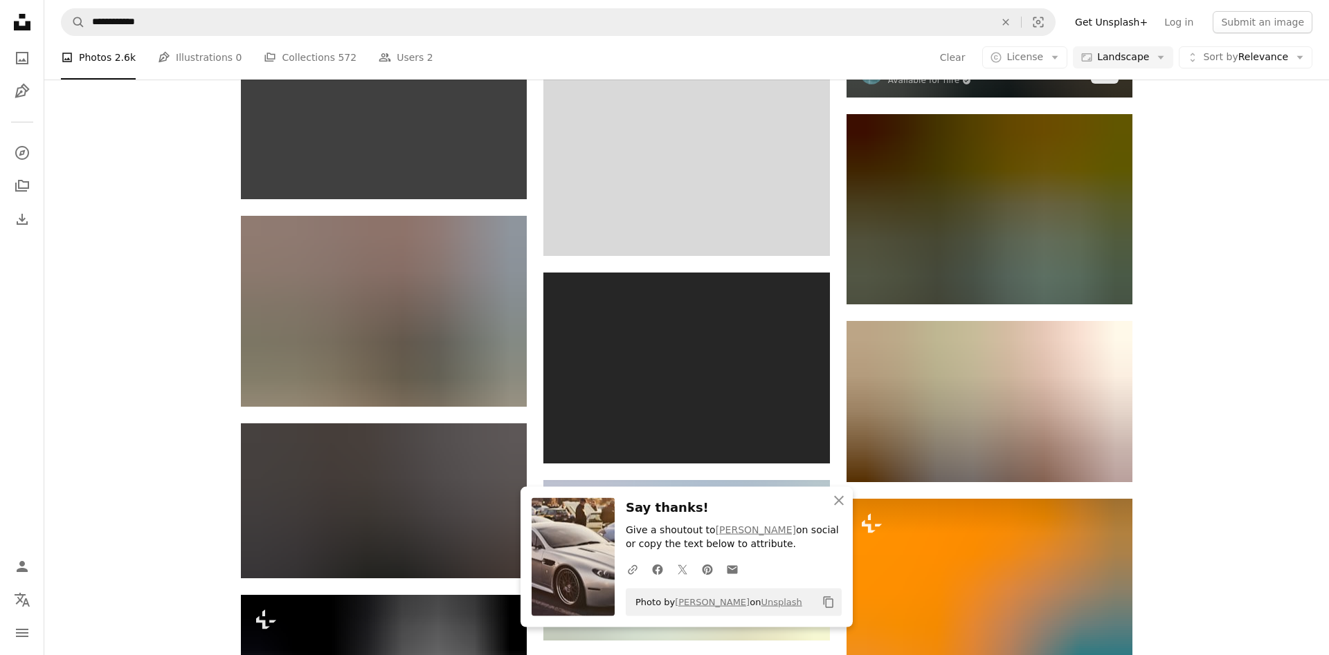
scroll to position [25181, 0]
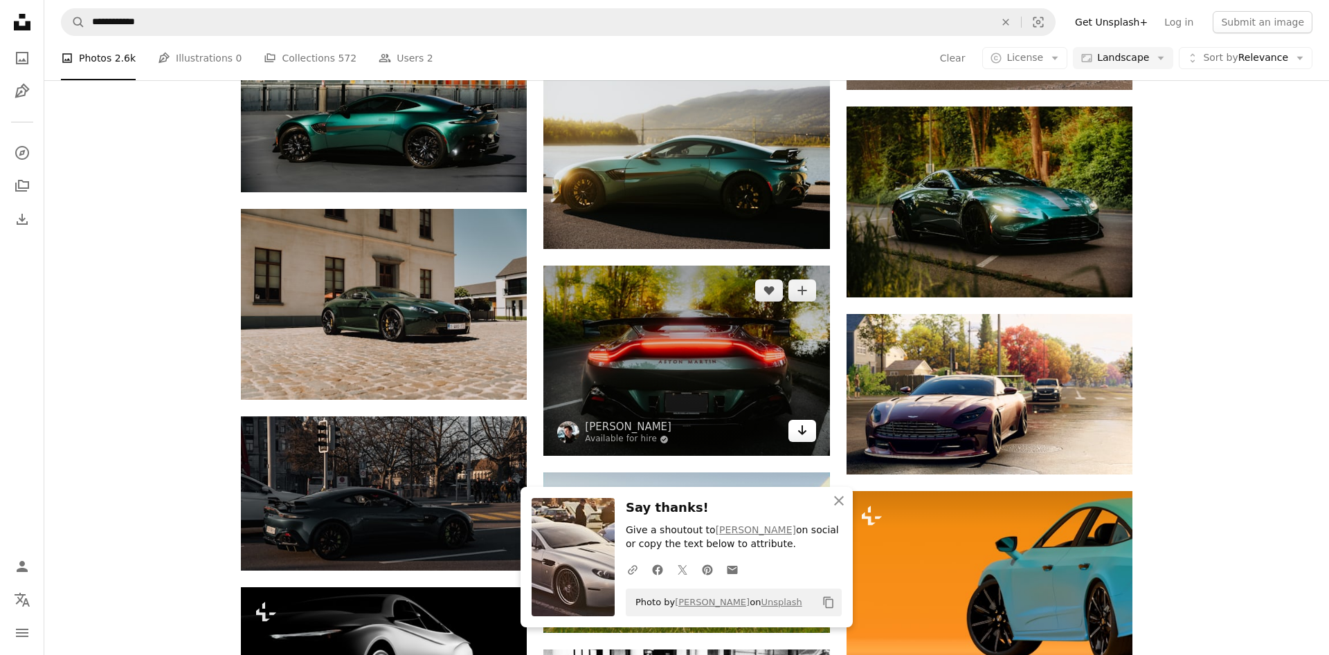
click at [802, 426] on icon "Download" at bounding box center [801, 431] width 9 height 10
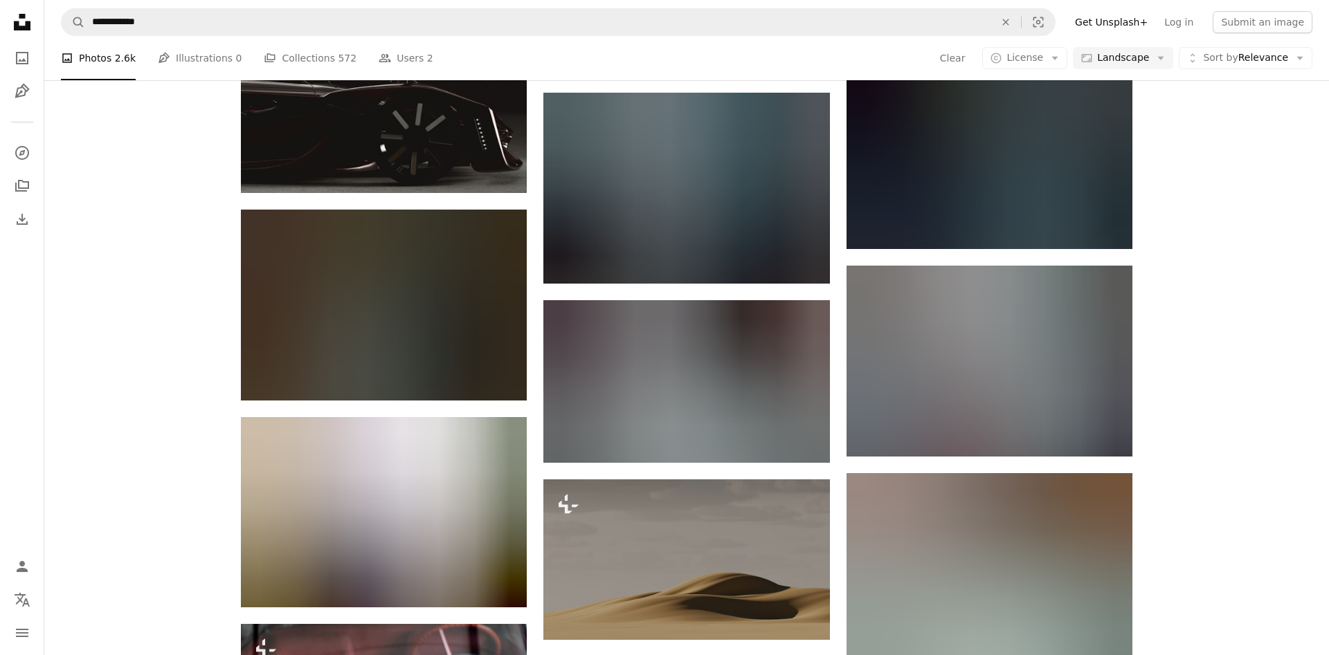
scroll to position [26769, 0]
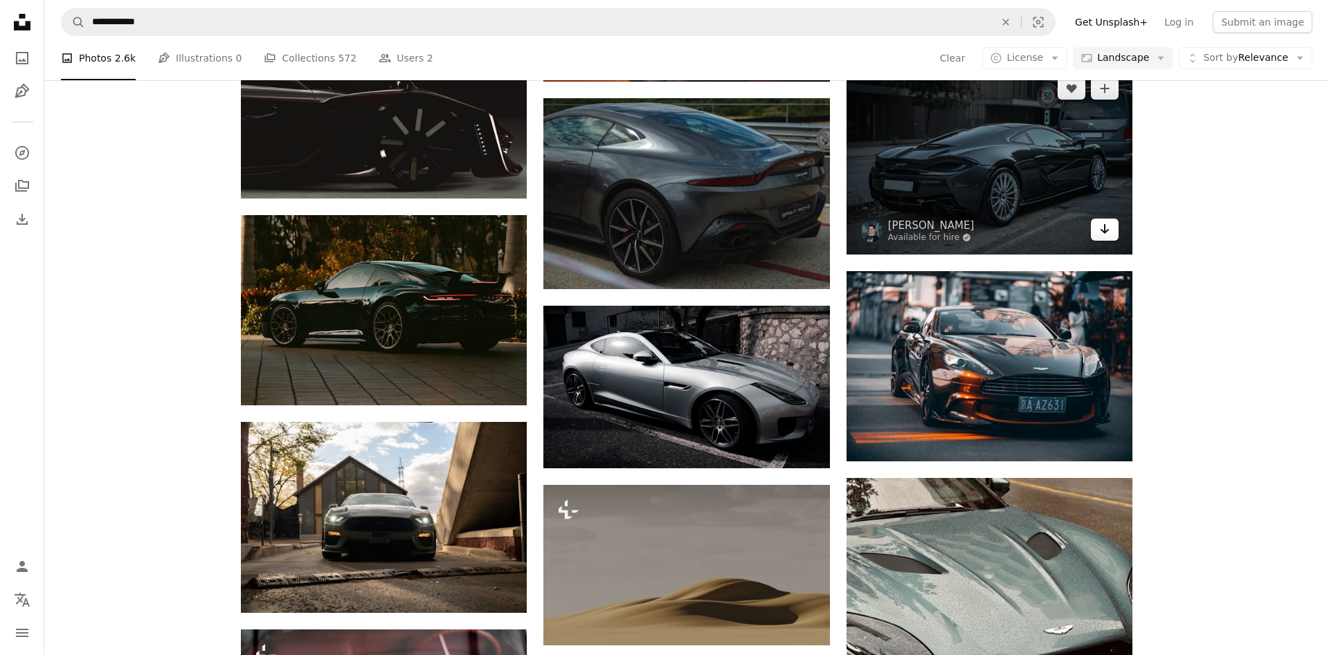
click at [1106, 219] on link "Arrow pointing down" at bounding box center [1105, 230] width 28 height 22
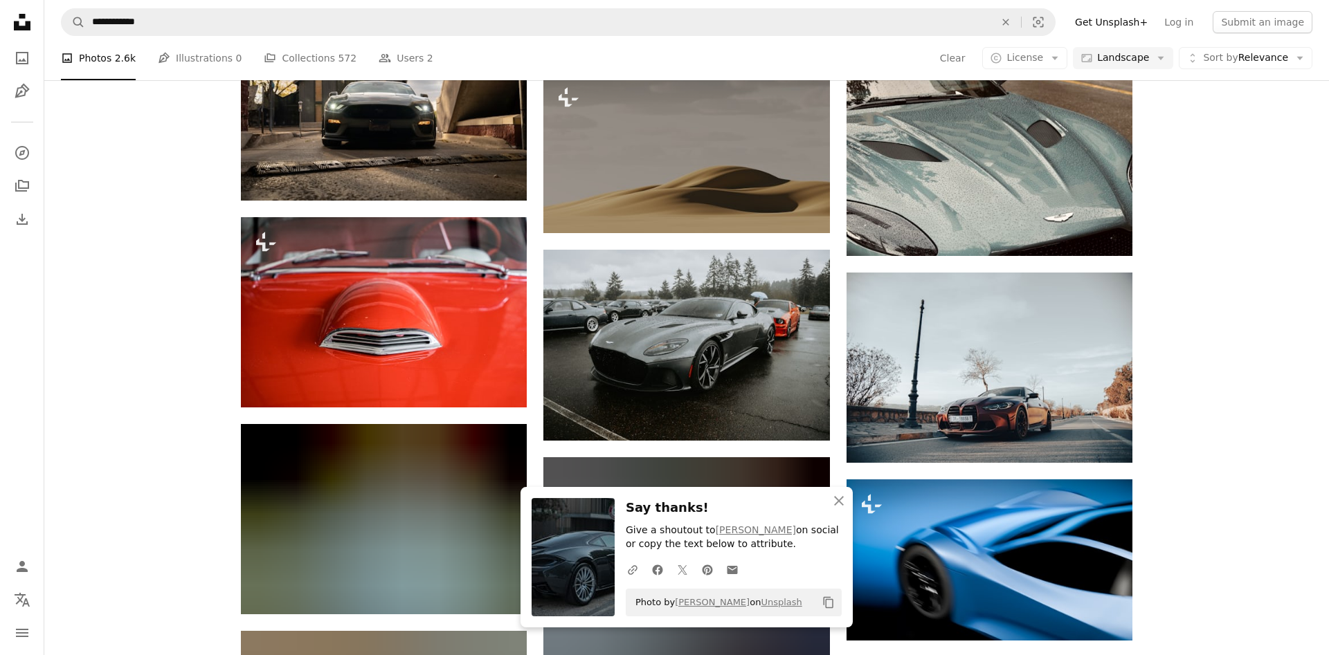
scroll to position [27193, 0]
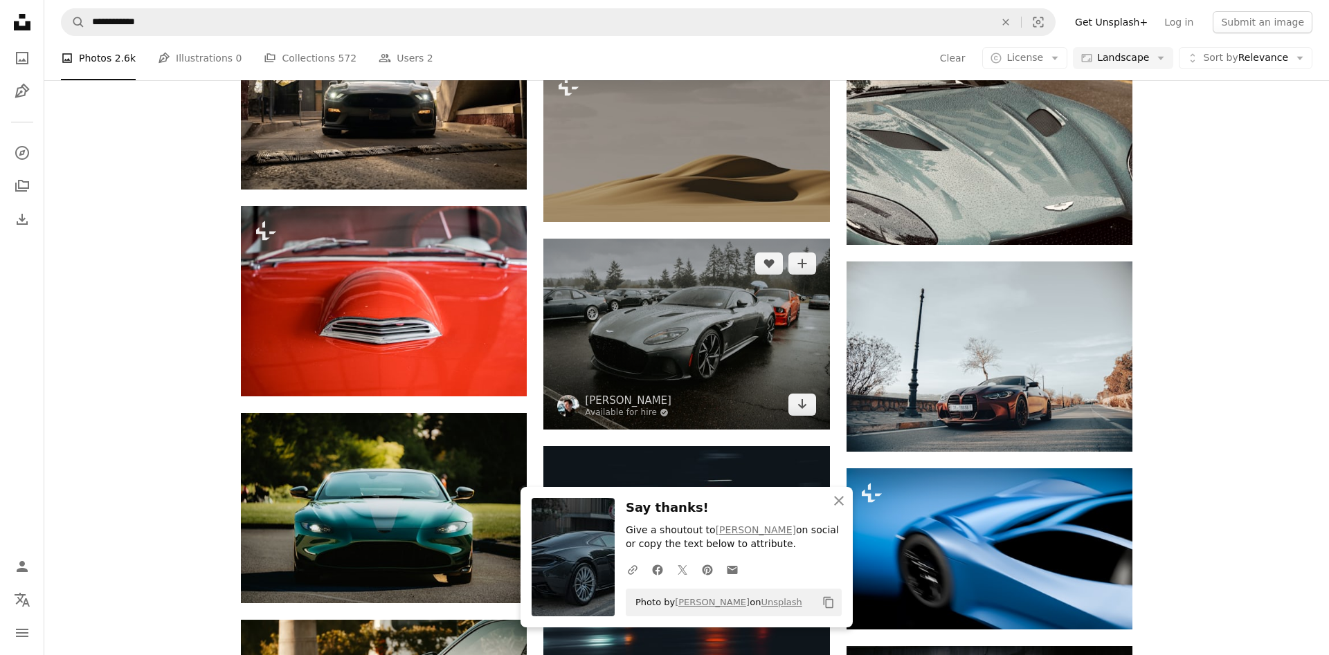
click at [805, 396] on icon "Arrow pointing down" at bounding box center [801, 404] width 11 height 17
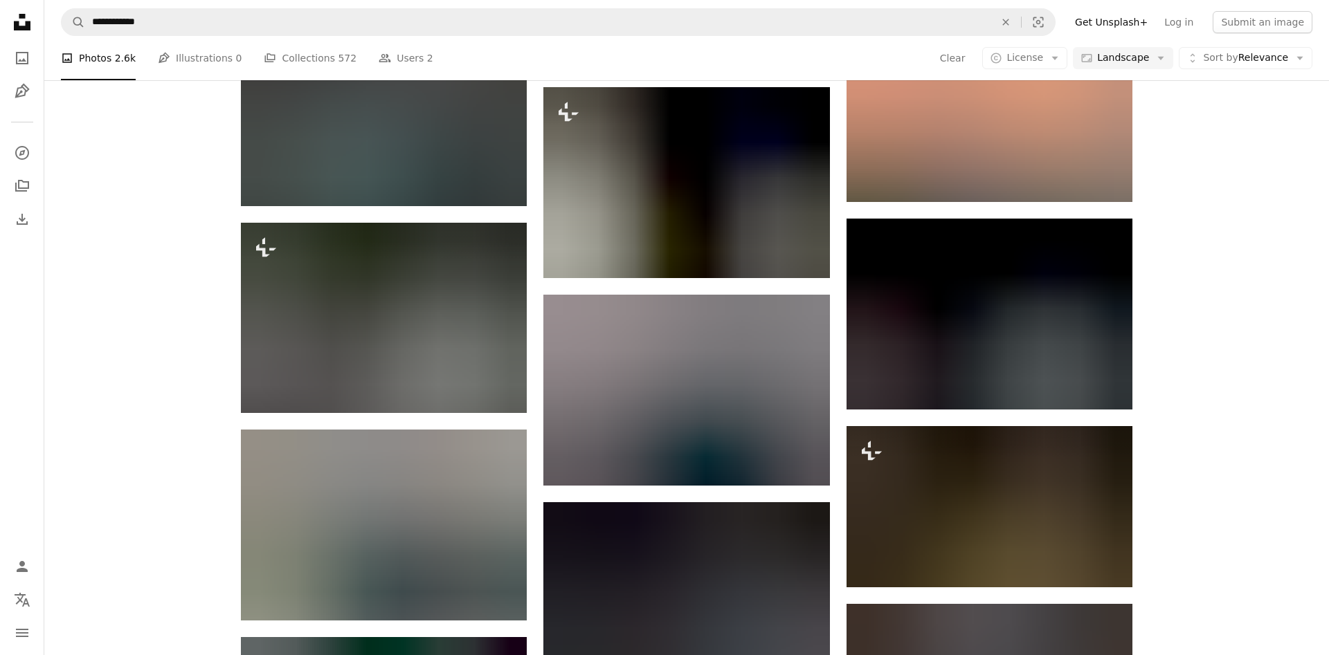
scroll to position [28040, 0]
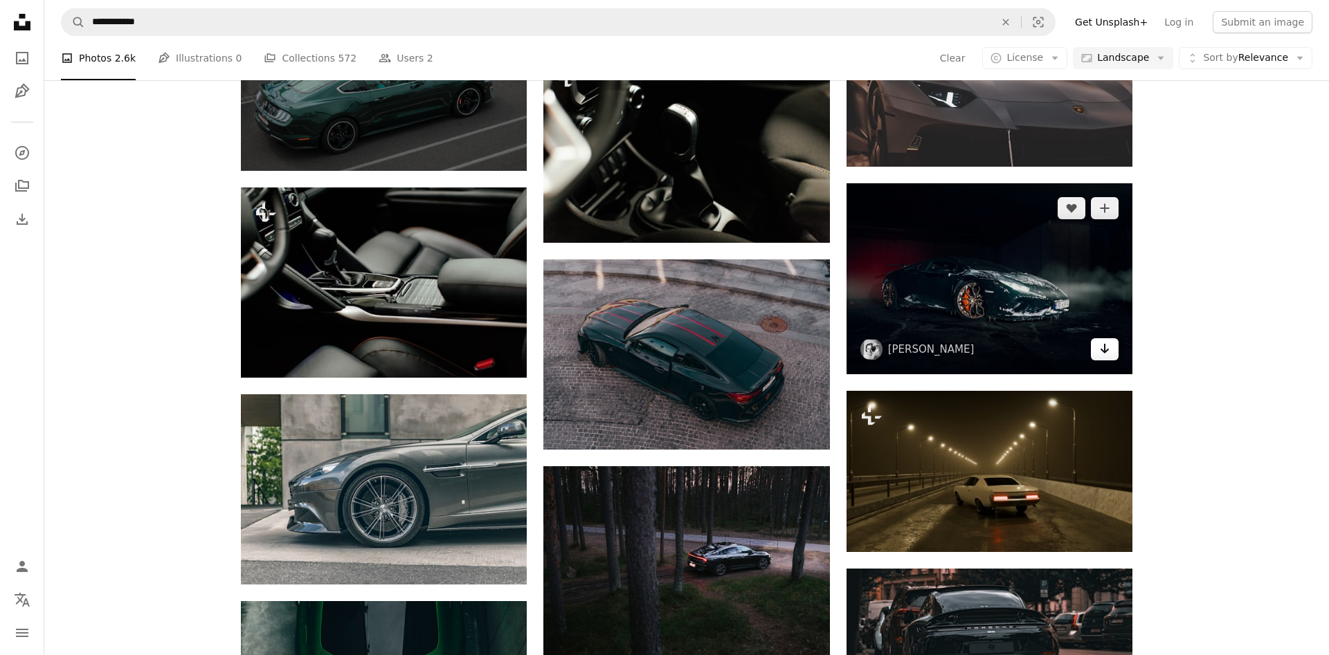
click at [1115, 344] on link "Arrow pointing down" at bounding box center [1105, 349] width 28 height 22
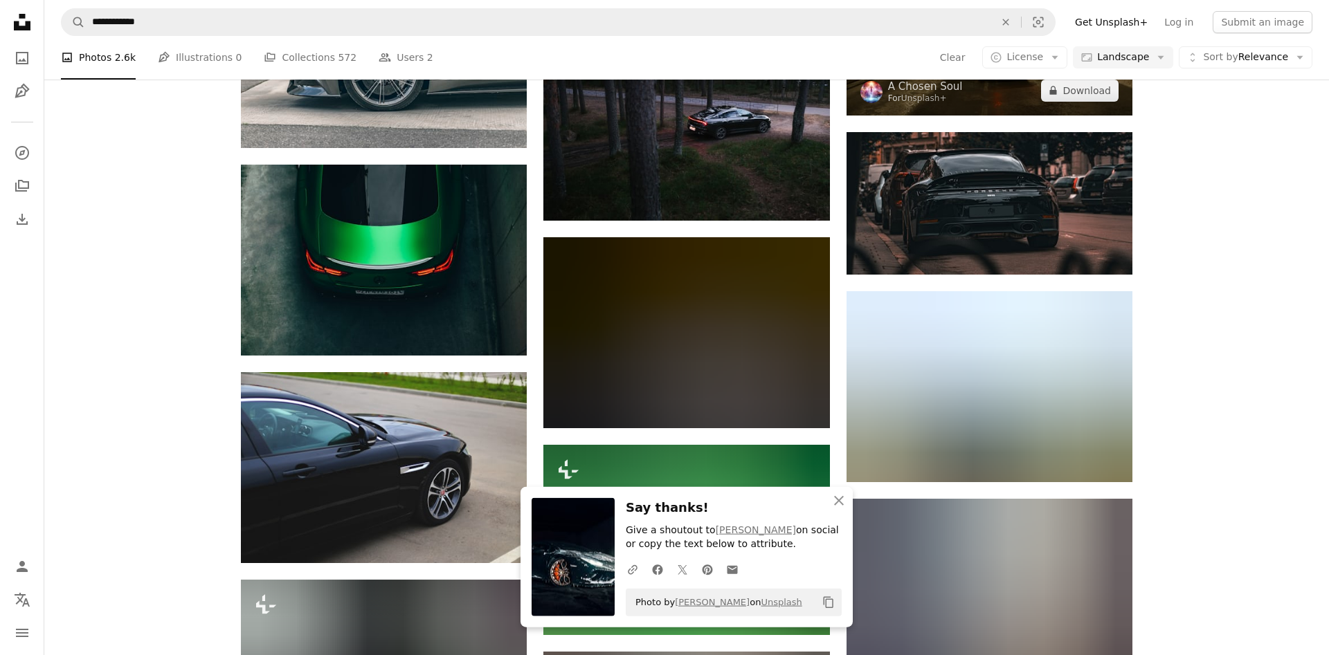
scroll to position [28569, 0]
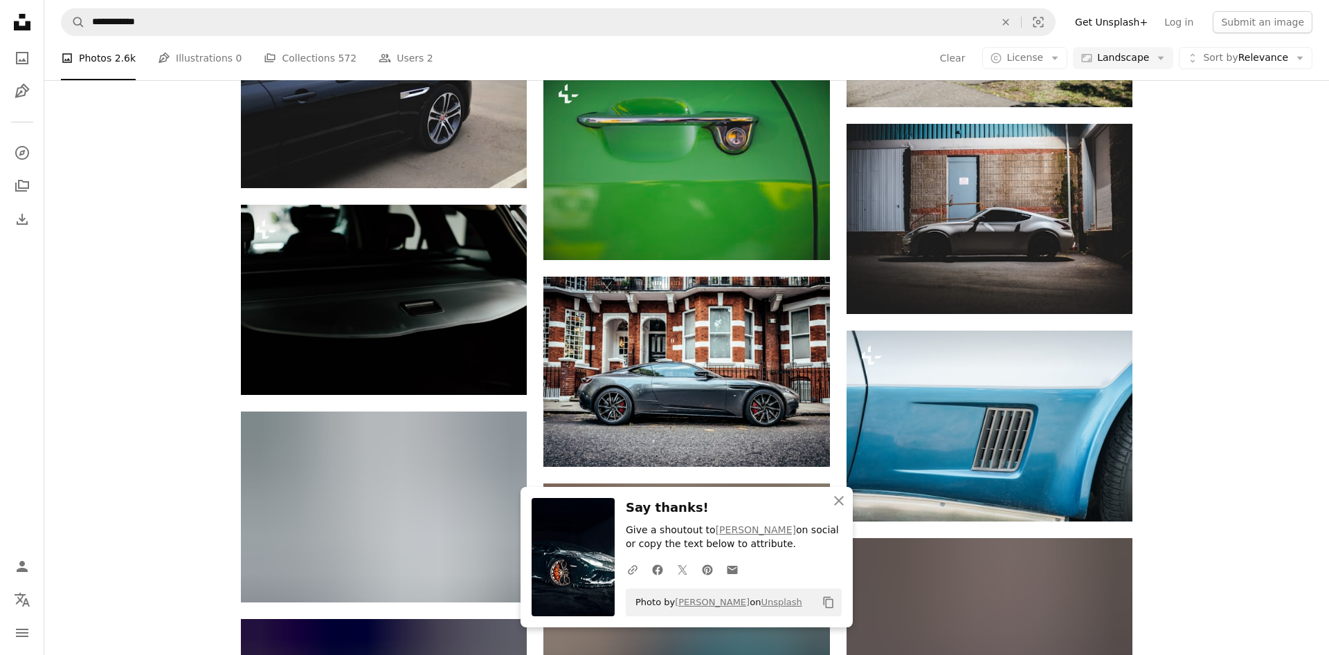
scroll to position [28887, 0]
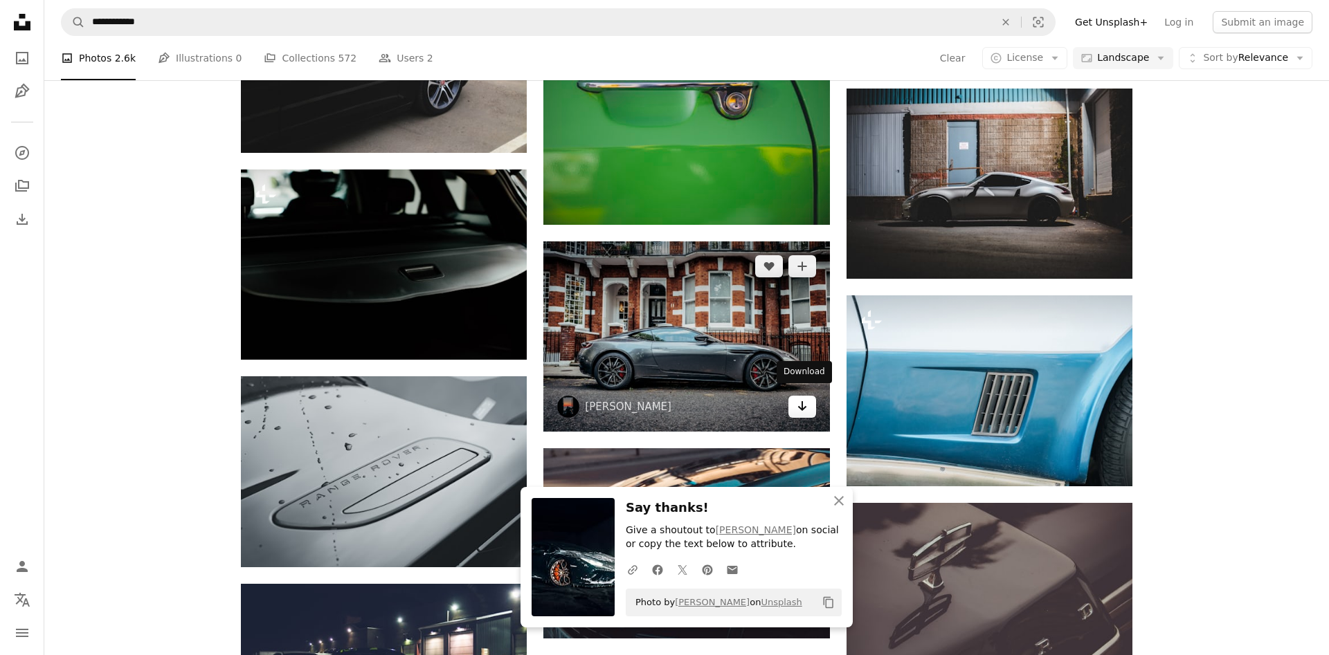
click at [805, 408] on link "Arrow pointing down" at bounding box center [802, 407] width 28 height 22
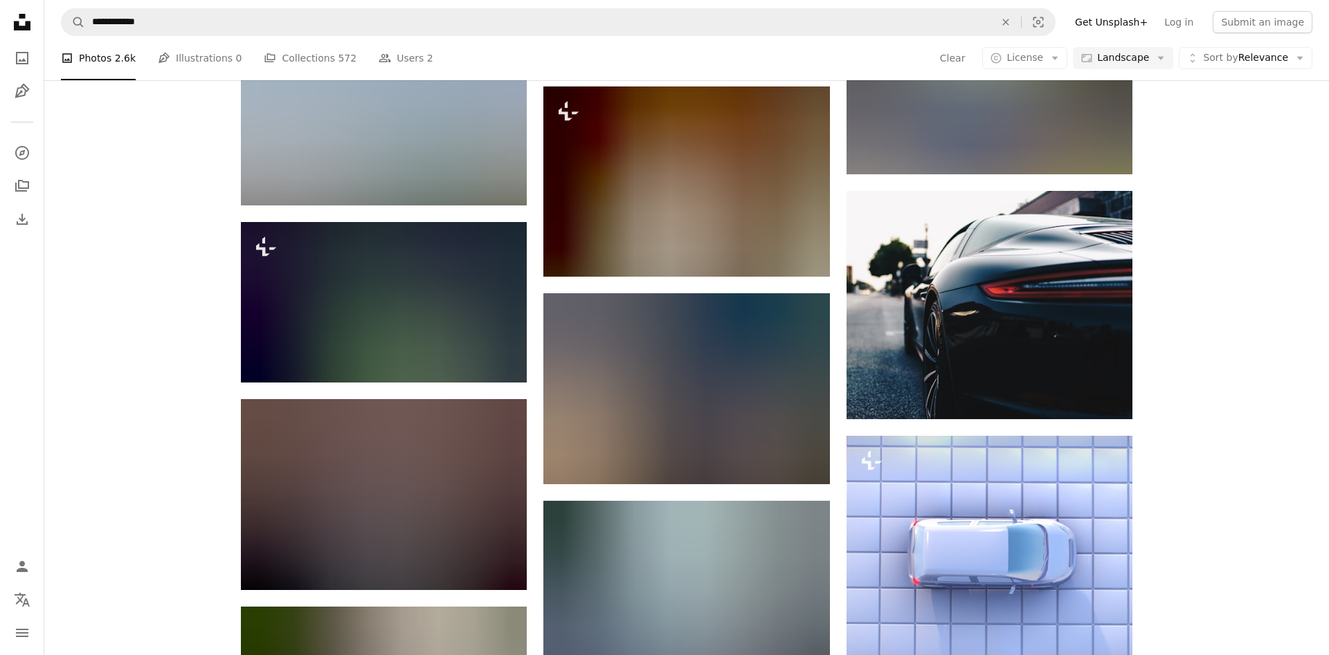
scroll to position [29698, 0]
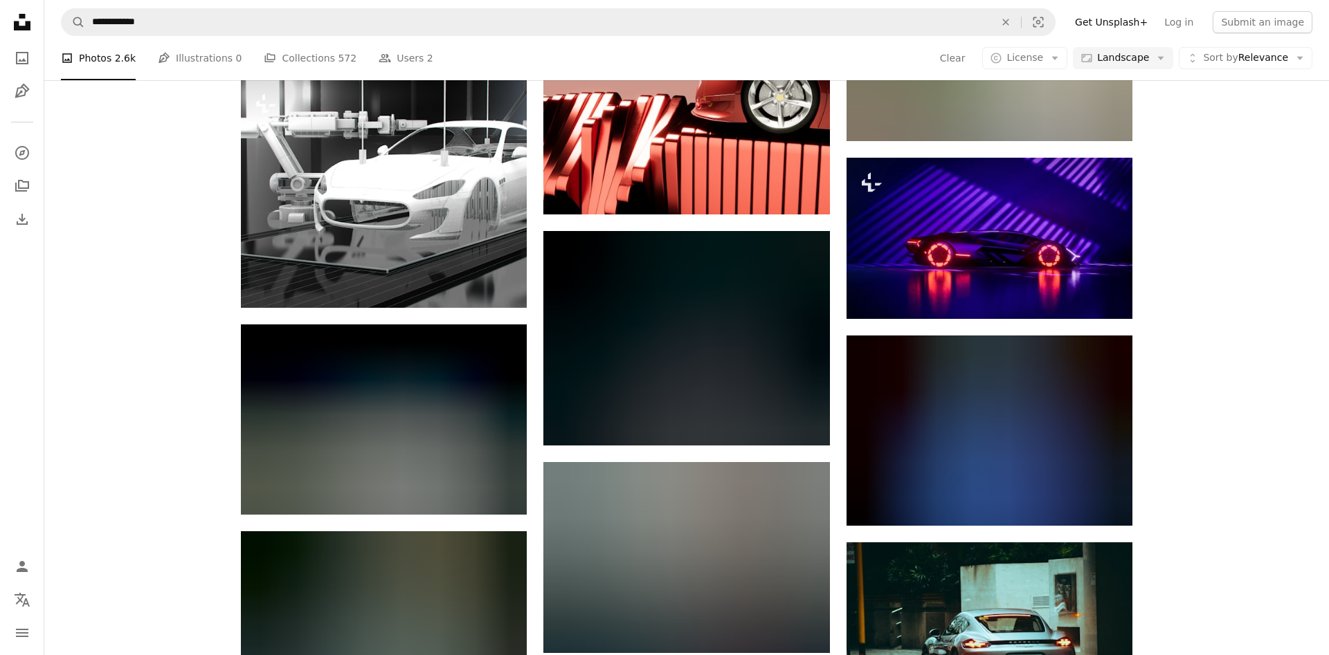
scroll to position [30792, 0]
